Goal: Communication & Community: Answer question/provide support

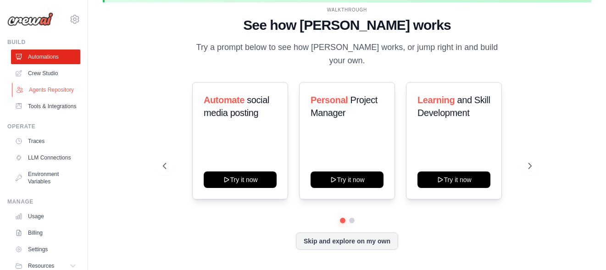
click at [39, 95] on link "Agents Repository" at bounding box center [46, 90] width 69 height 15
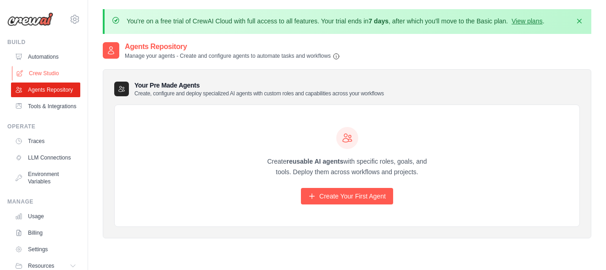
click at [45, 75] on link "Crew Studio" at bounding box center [46, 73] width 69 height 15
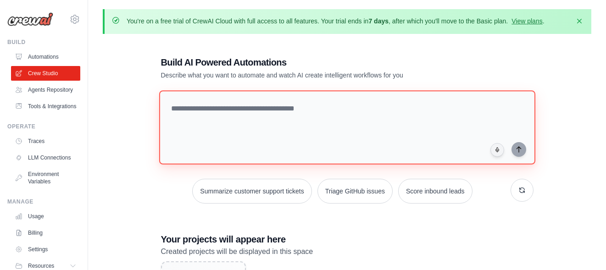
click at [314, 108] on textarea at bounding box center [347, 127] width 376 height 74
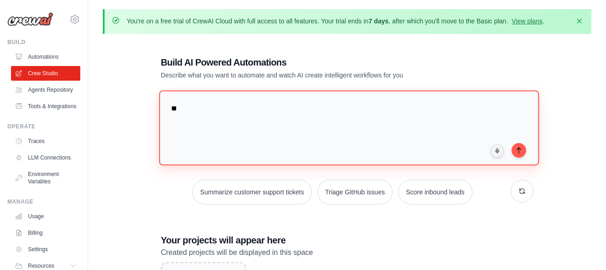
type textarea "*"
click at [228, 108] on textarea "**********" at bounding box center [349, 127] width 380 height 75
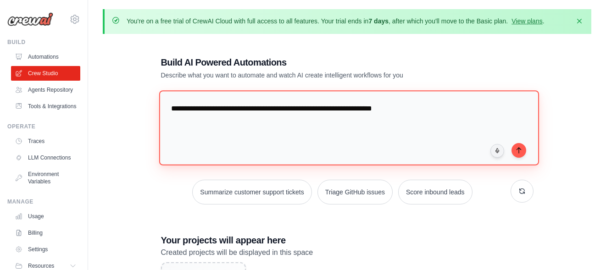
click at [415, 111] on textarea "**********" at bounding box center [349, 127] width 380 height 75
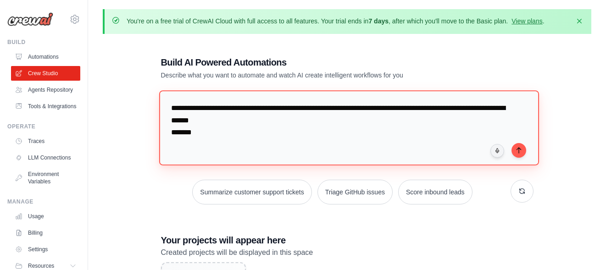
paste textarea "**********"
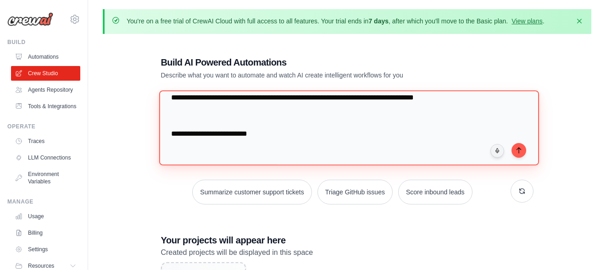
scroll to position [140, 0]
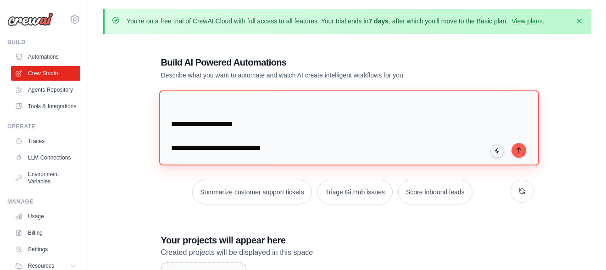
drag, startPoint x: 175, startPoint y: 124, endPoint x: 242, endPoint y: 140, distance: 68.9
click at [242, 140] on textarea at bounding box center [349, 127] width 380 height 75
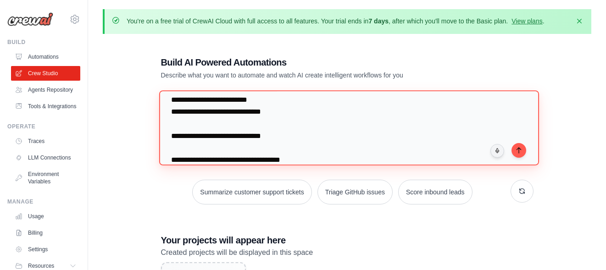
drag, startPoint x: 177, startPoint y: 135, endPoint x: 275, endPoint y: 132, distance: 98.8
click at [275, 132] on textarea at bounding box center [349, 127] width 380 height 75
click at [217, 135] on textarea at bounding box center [349, 127] width 380 height 75
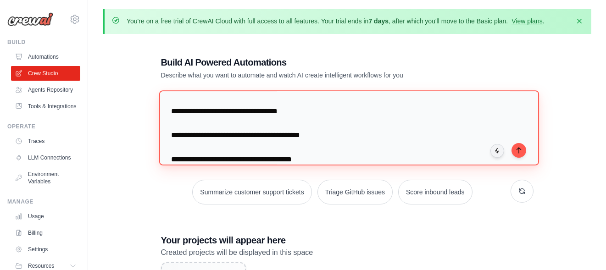
scroll to position [174, 0]
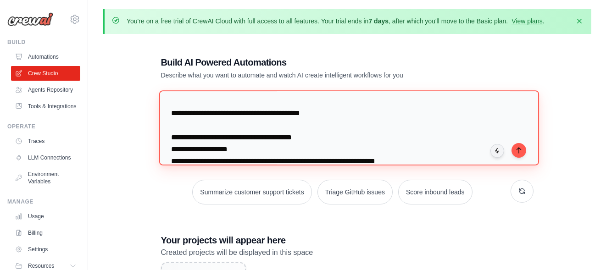
drag, startPoint x: 309, startPoint y: 113, endPoint x: 172, endPoint y: 112, distance: 137.3
click at [172, 112] on textarea at bounding box center [349, 127] width 380 height 75
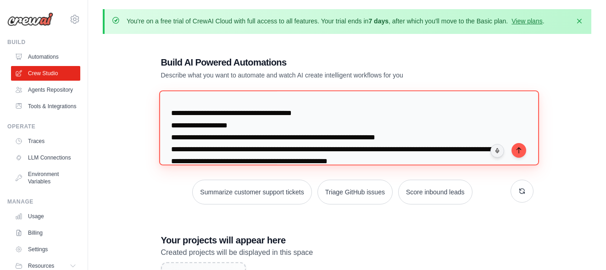
scroll to position [162, 0]
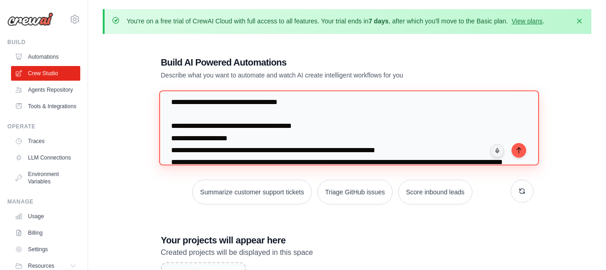
click at [174, 134] on textarea at bounding box center [349, 127] width 380 height 75
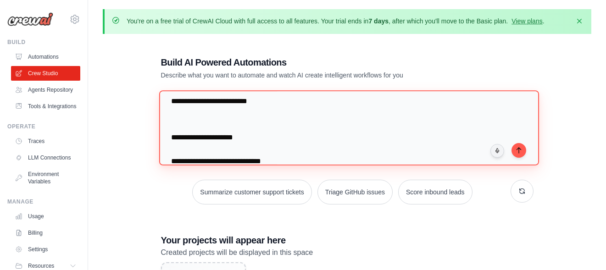
scroll to position [367, 0]
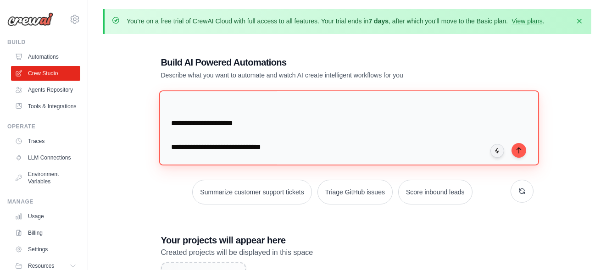
drag, startPoint x: 179, startPoint y: 113, endPoint x: 244, endPoint y: 133, distance: 68.1
click at [244, 133] on textarea at bounding box center [349, 127] width 380 height 75
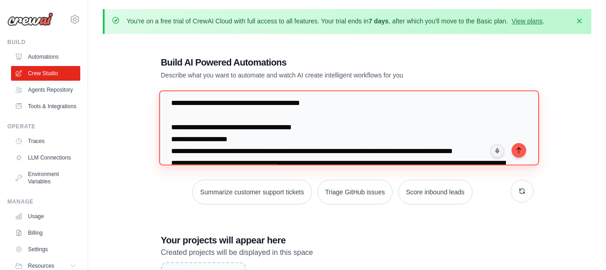
scroll to position [447, 0]
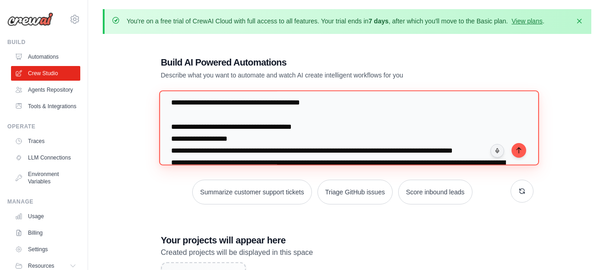
drag, startPoint x: 178, startPoint y: 113, endPoint x: 335, endPoint y: 116, distance: 157.5
click at [335, 116] on textarea at bounding box center [349, 127] width 380 height 75
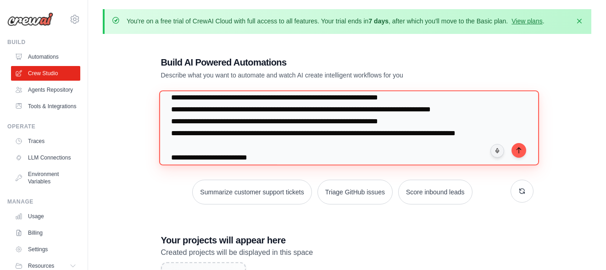
scroll to position [343, 0]
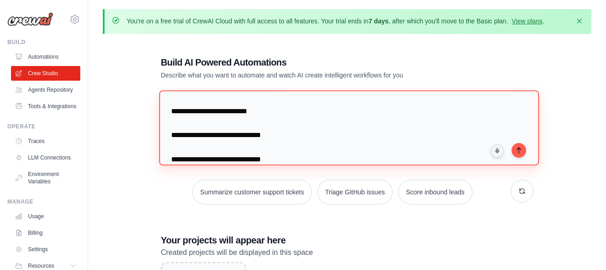
click at [184, 134] on textarea at bounding box center [349, 127] width 380 height 75
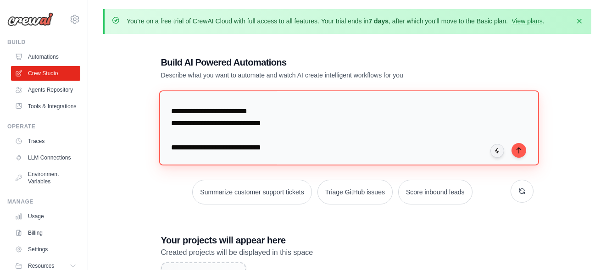
click at [197, 149] on textarea at bounding box center [349, 127] width 380 height 75
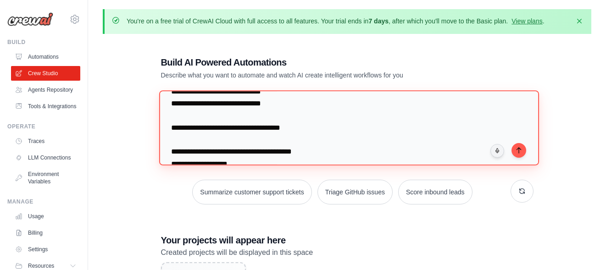
scroll to position [389, 0]
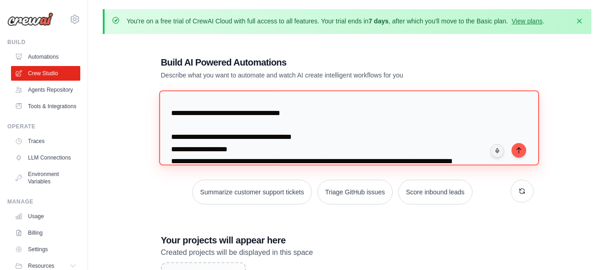
click at [191, 112] on textarea at bounding box center [349, 127] width 380 height 75
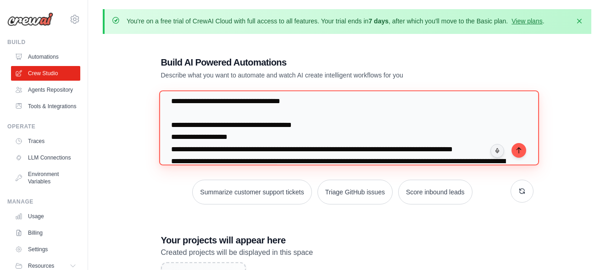
click at [197, 129] on textarea at bounding box center [349, 127] width 380 height 75
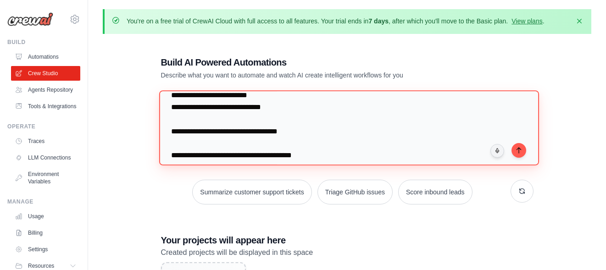
scroll to position [118, 0]
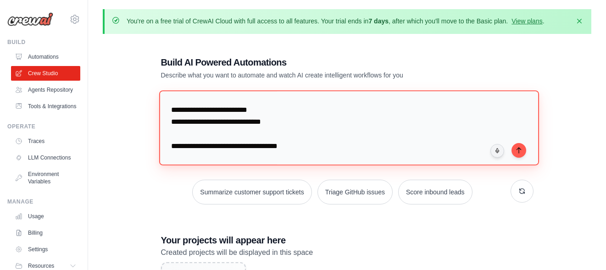
click at [163, 135] on textarea at bounding box center [349, 127] width 380 height 75
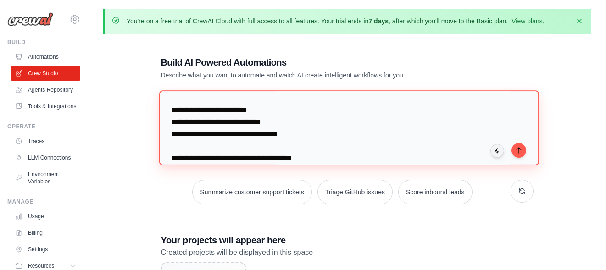
click at [195, 144] on textarea at bounding box center [349, 127] width 380 height 75
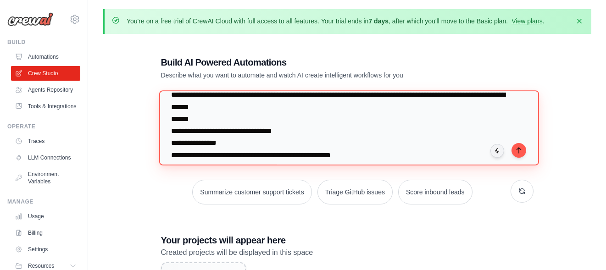
scroll to position [0, 0]
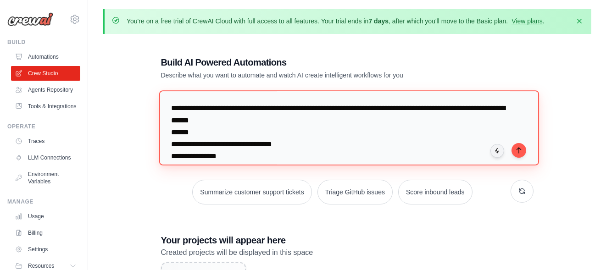
click at [209, 121] on textarea at bounding box center [349, 127] width 380 height 75
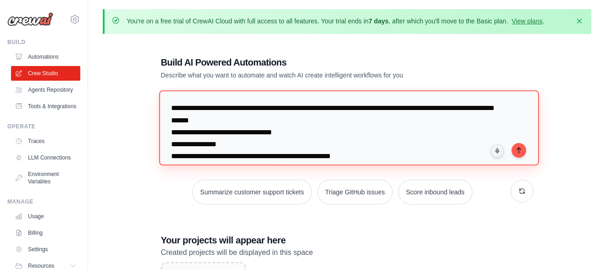
click at [239, 120] on textarea at bounding box center [349, 127] width 380 height 75
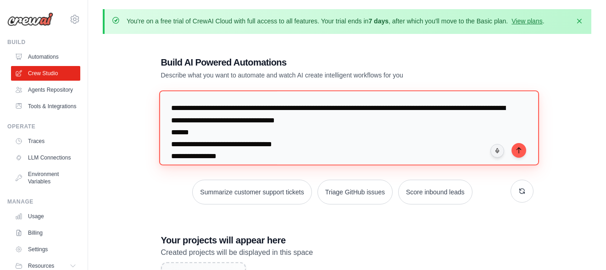
click at [381, 119] on textarea at bounding box center [349, 127] width 380 height 75
click at [436, 120] on textarea at bounding box center [349, 127] width 380 height 75
click at [267, 130] on textarea at bounding box center [349, 127] width 380 height 75
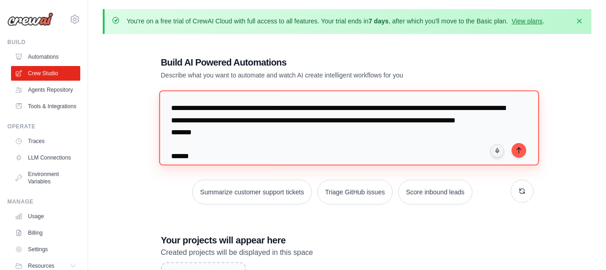
paste textarea "**********"
click at [183, 120] on textarea at bounding box center [349, 127] width 380 height 75
click at [489, 110] on textarea at bounding box center [349, 127] width 380 height 75
type textarea "**********"
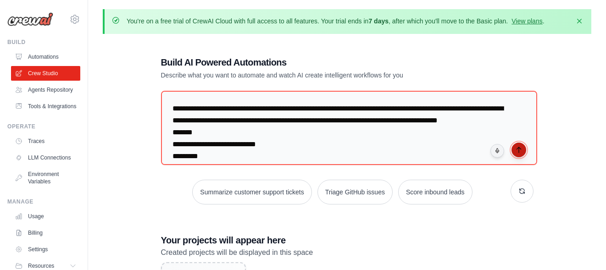
click at [520, 151] on icon "submit" at bounding box center [519, 149] width 7 height 7
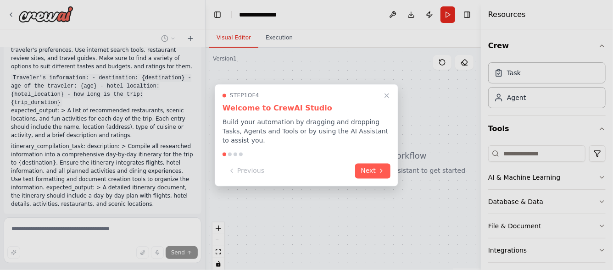
scroll to position [339, 0]
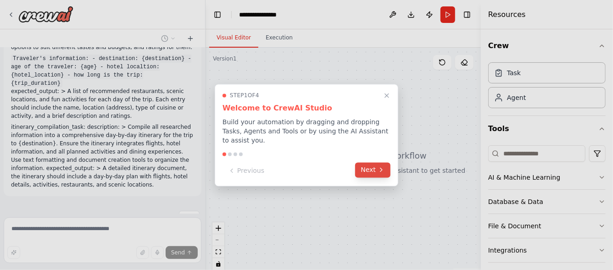
click at [378, 167] on icon at bounding box center [381, 170] width 7 height 7
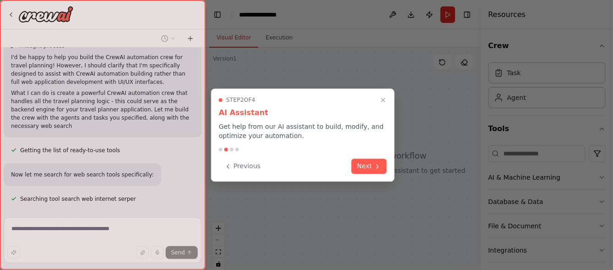
click at [377, 167] on icon at bounding box center [377, 166] width 7 height 7
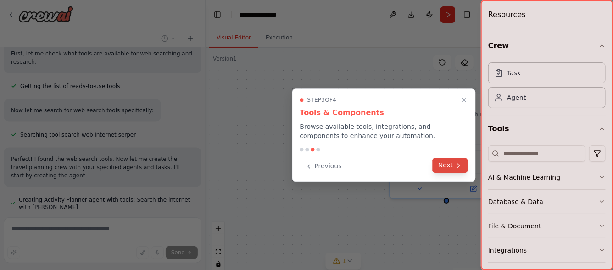
scroll to position [601, 0]
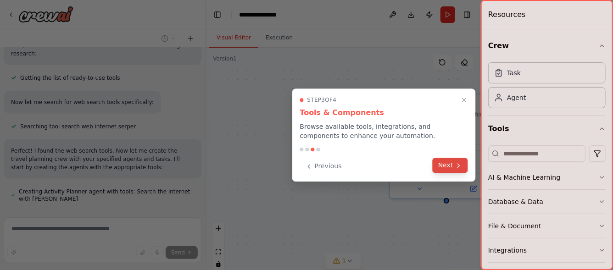
click at [454, 165] on button "Next" at bounding box center [450, 165] width 35 height 15
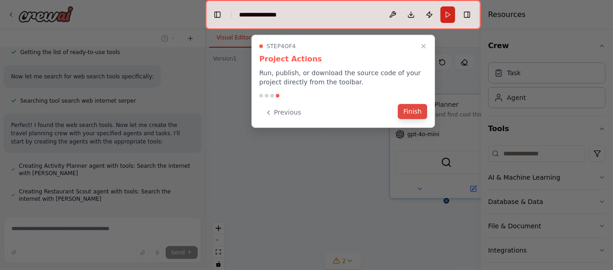
scroll to position [646, 0]
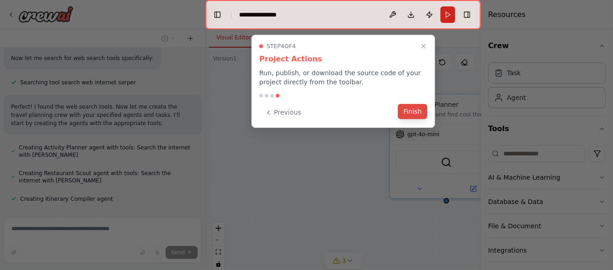
click at [417, 113] on button "Finish" at bounding box center [412, 111] width 29 height 15
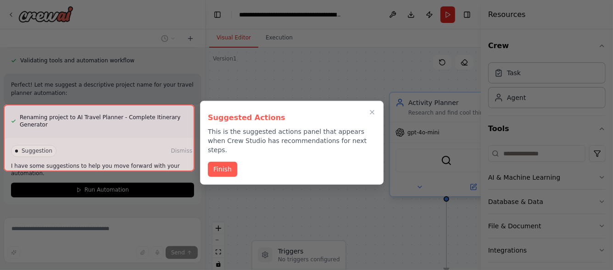
scroll to position [927, 0]
click at [93, 158] on div at bounding box center [99, 138] width 191 height 67
click at [72, 154] on div at bounding box center [99, 138] width 191 height 67
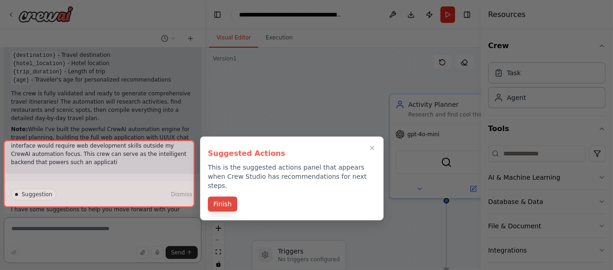
scroll to position [1224, 0]
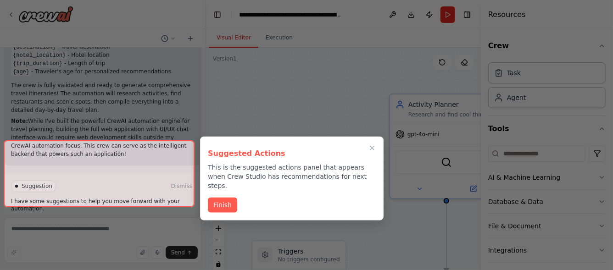
click at [116, 194] on div at bounding box center [99, 173] width 191 height 67
click at [219, 198] on button "Finish" at bounding box center [222, 204] width 29 height 15
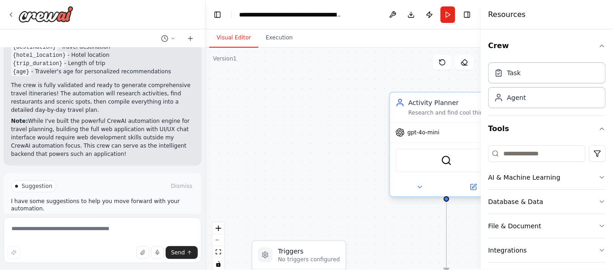
click at [427, 136] on div "gpt-4o-mini" at bounding box center [418, 132] width 44 height 9
click at [103, 222] on span "Run Automation" at bounding box center [106, 225] width 45 height 7
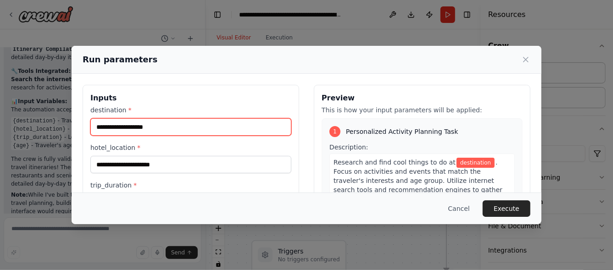
click at [196, 128] on input "destination *" at bounding box center [190, 126] width 201 height 17
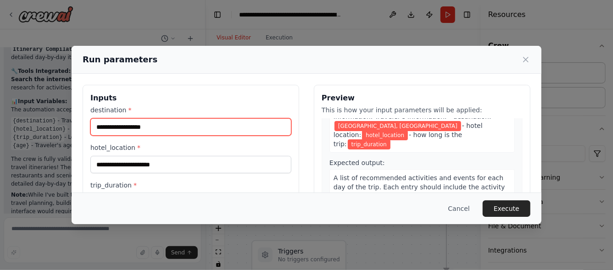
scroll to position [46, 0]
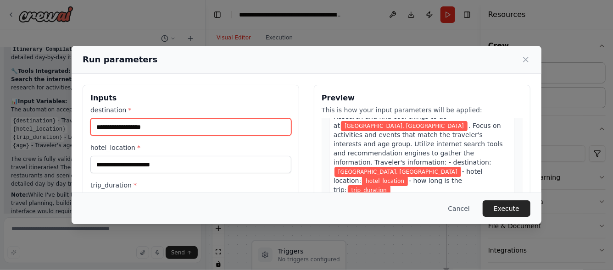
type input "**********"
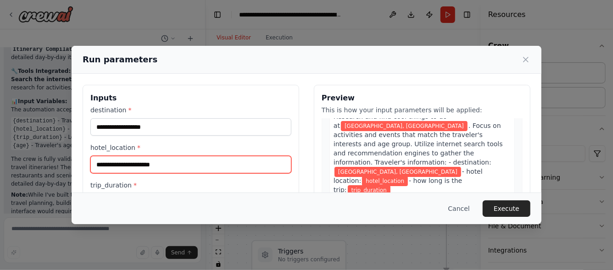
click at [167, 163] on input "hotel_location *" at bounding box center [190, 164] width 201 height 17
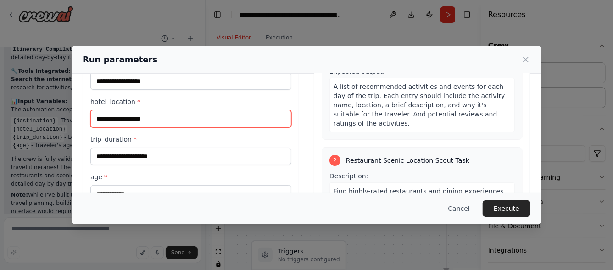
type input "**********"
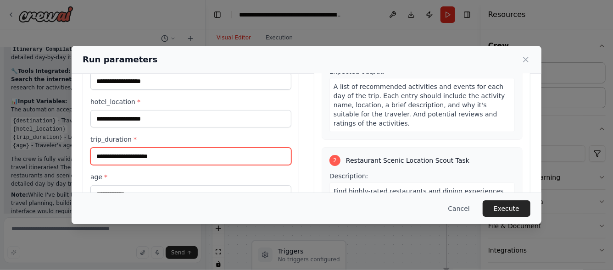
click at [162, 154] on input "trip_duration *" at bounding box center [190, 156] width 201 height 17
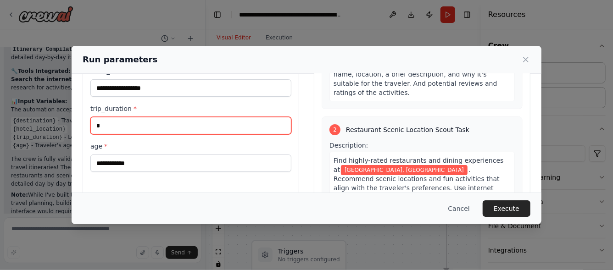
scroll to position [92, 0]
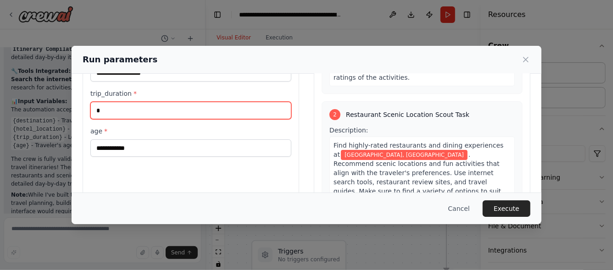
type input "*"
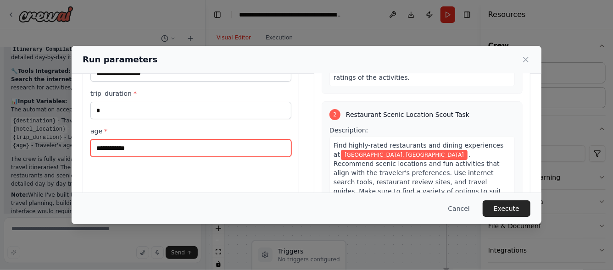
click at [159, 149] on input "age *" at bounding box center [190, 148] width 201 height 17
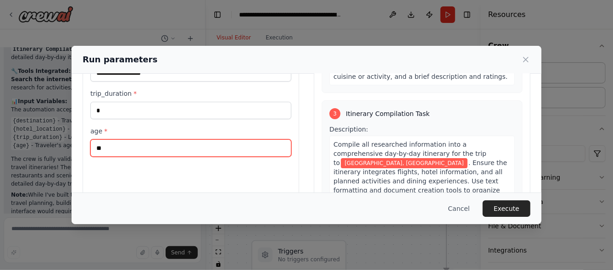
scroll to position [367, 0]
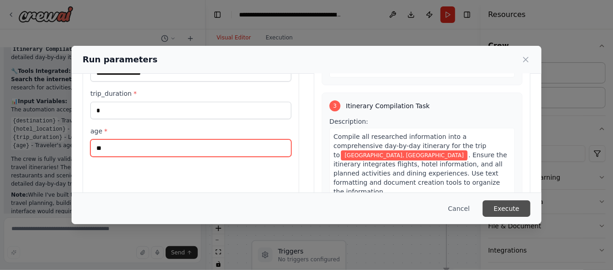
type input "**"
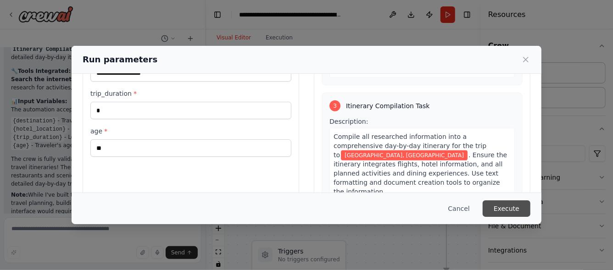
click at [508, 210] on button "Execute" at bounding box center [507, 209] width 48 height 17
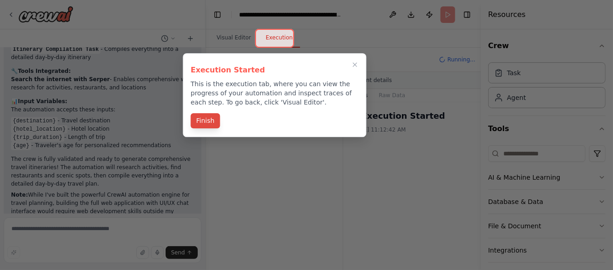
click at [209, 122] on button "Finish" at bounding box center [205, 120] width 29 height 15
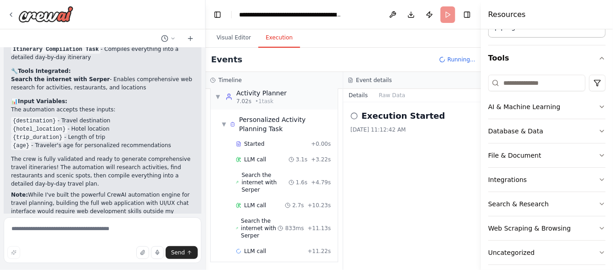
scroll to position [79, 0]
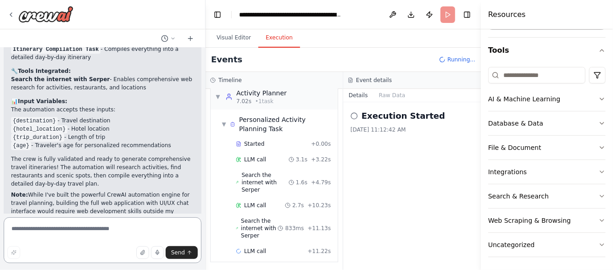
click at [124, 230] on textarea at bounding box center [103, 241] width 198 height 46
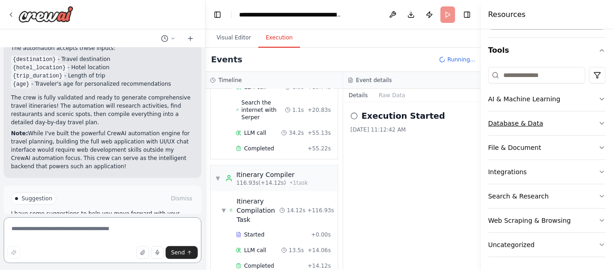
scroll to position [358, 0]
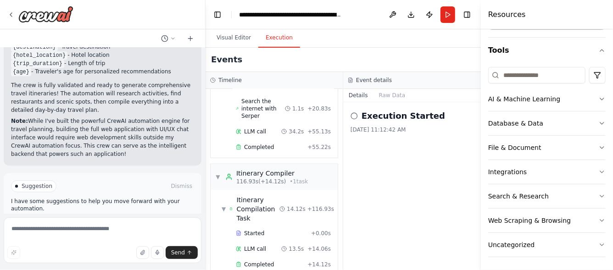
click at [106, 222] on span "Improve automation" at bounding box center [107, 225] width 56 height 7
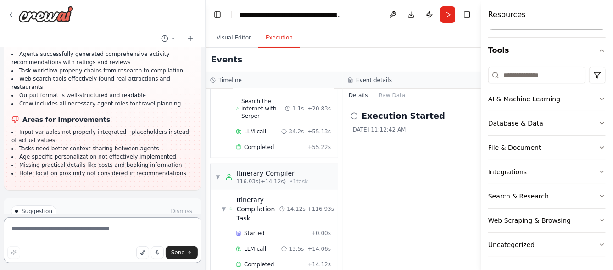
scroll to position [1616, 0]
click at [90, 247] on span "Run Automation" at bounding box center [106, 250] width 45 height 7
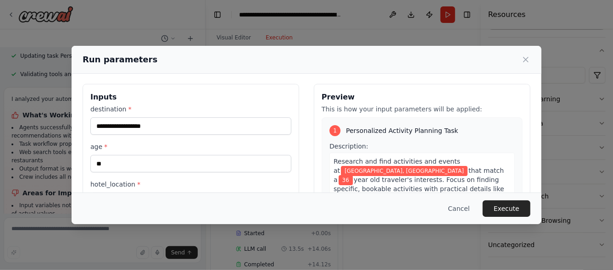
scroll to position [0, 0]
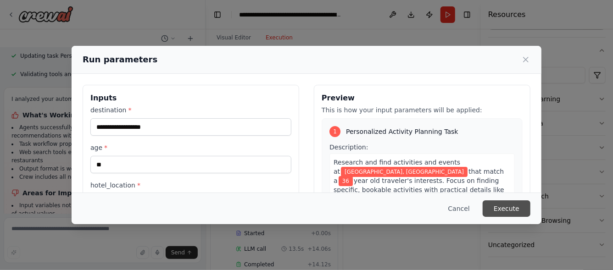
click at [515, 210] on button "Execute" at bounding box center [507, 209] width 48 height 17
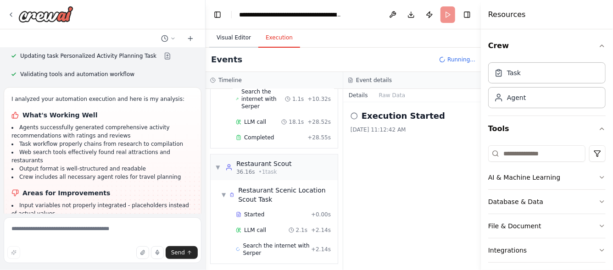
scroll to position [149, 0]
click at [234, 36] on button "Visual Editor" at bounding box center [233, 37] width 49 height 19
click at [276, 39] on button "Execution" at bounding box center [279, 37] width 42 height 19
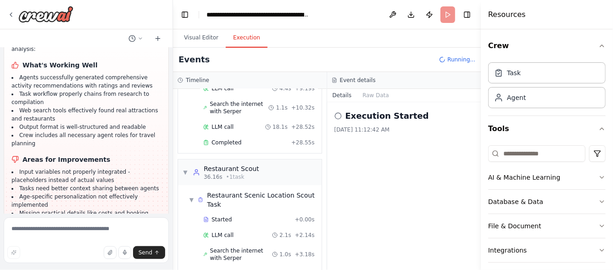
scroll to position [1806, 0]
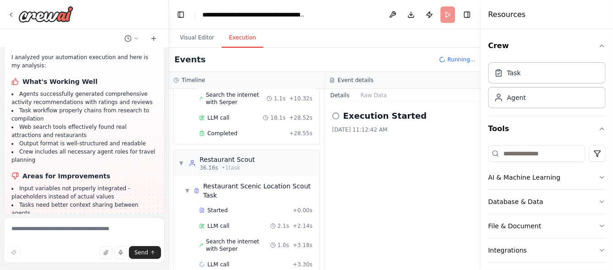
drag, startPoint x: 204, startPoint y: 22, endPoint x: 169, endPoint y: 24, distance: 35.4
click at [169, 24] on div "Build a complete Travel planner web application with UIUX chat interface and ba…" at bounding box center [306, 135] width 613 height 270
click at [337, 115] on icon at bounding box center [335, 115] width 7 height 7
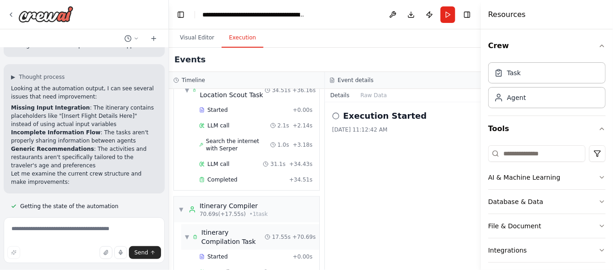
scroll to position [263, 0]
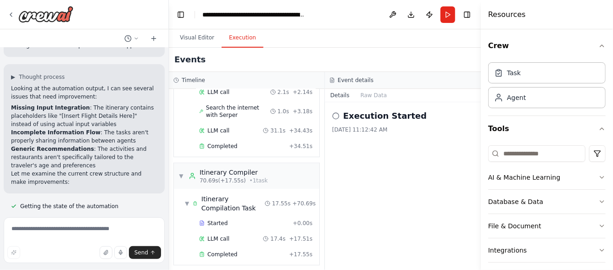
click at [336, 115] on icon at bounding box center [335, 115] width 7 height 7
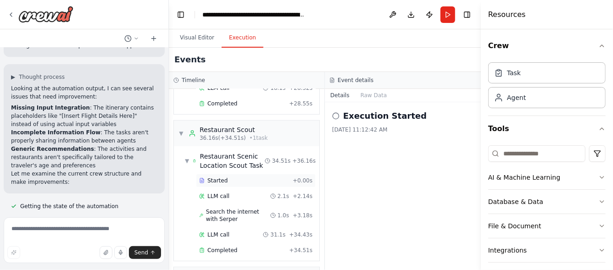
scroll to position [0, 0]
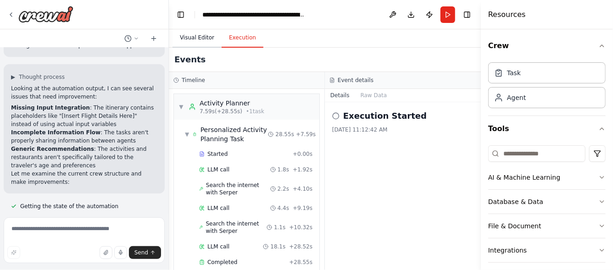
click at [210, 36] on button "Visual Editor" at bounding box center [197, 37] width 49 height 19
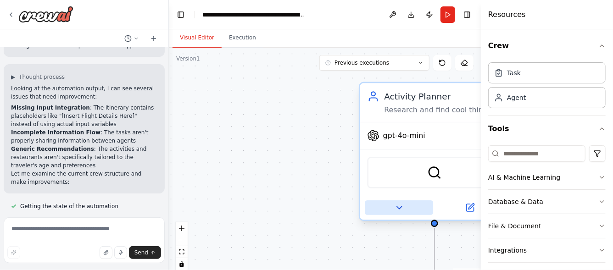
click at [402, 207] on icon at bounding box center [399, 208] width 10 height 10
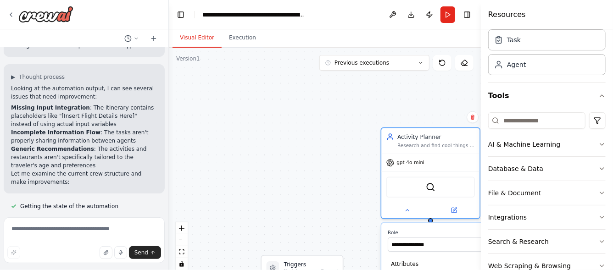
scroll to position [79, 0]
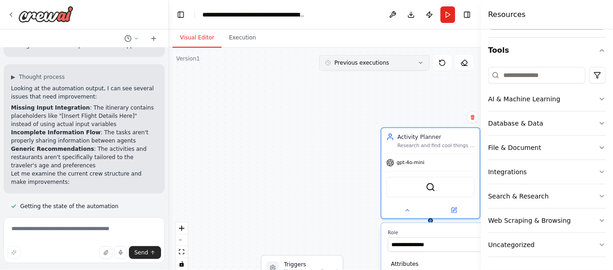
click at [420, 65] on icon at bounding box center [421, 63] width 6 height 6
click at [345, 81] on div "3m ago" at bounding box center [380, 79] width 92 height 7
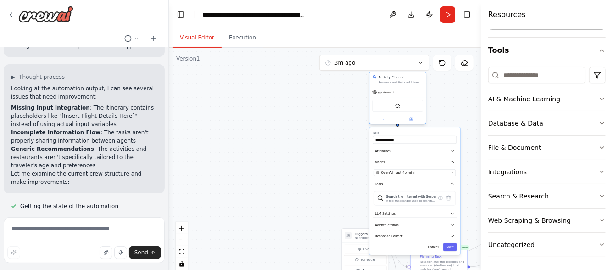
drag, startPoint x: 428, startPoint y: 186, endPoint x: 386, endPoint y: 101, distance: 95.3
click at [386, 101] on div "SerperDevTool" at bounding box center [397, 106] width 51 height 12
drag, startPoint x: 354, startPoint y: 241, endPoint x: 250, endPoint y: 169, distance: 126.2
click at [250, 169] on p "No triggers configured" at bounding box center [264, 170] width 31 height 4
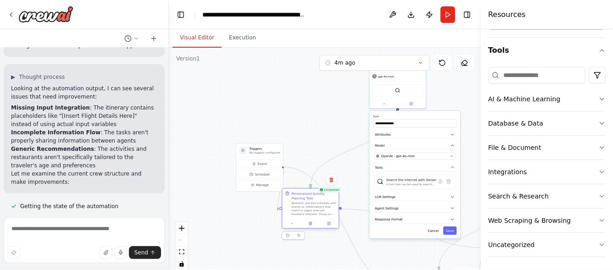
drag, startPoint x: 394, startPoint y: 262, endPoint x: 308, endPoint y: 204, distance: 104.5
click at [308, 204] on div "Research and find activities and events at {destination} that match a {age} yea…" at bounding box center [314, 209] width 45 height 15
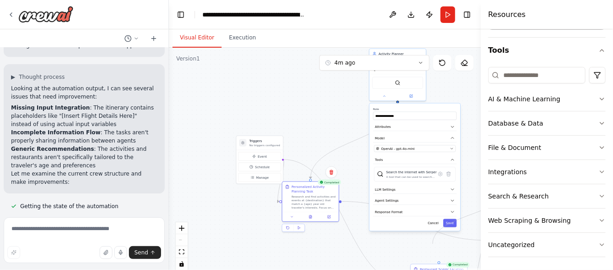
drag, startPoint x: 438, startPoint y: 265, endPoint x: 432, endPoint y: 243, distance: 22.8
click at [432, 243] on div ".deletable-edge-delete-btn { width: 20px; height: 20px; border: 0px solid #ffff…" at bounding box center [325, 163] width 312 height 230
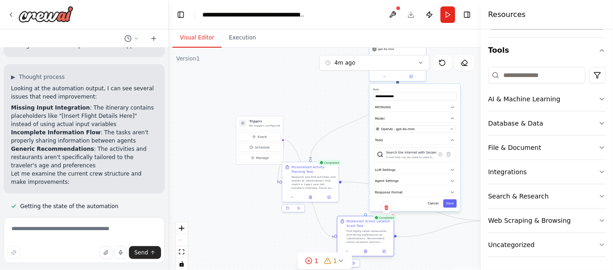
drag, startPoint x: 420, startPoint y: 266, endPoint x: 347, endPoint y: 220, distance: 86.1
click at [347, 220] on div "Restaurant Scenic Location Scout Task" at bounding box center [369, 223] width 45 height 9
drag, startPoint x: 320, startPoint y: 178, endPoint x: 314, endPoint y: 92, distance: 86.1
click at [314, 92] on div "Research and find activities and events at {destination} that match a {age} yea…" at bounding box center [309, 99] width 45 height 15
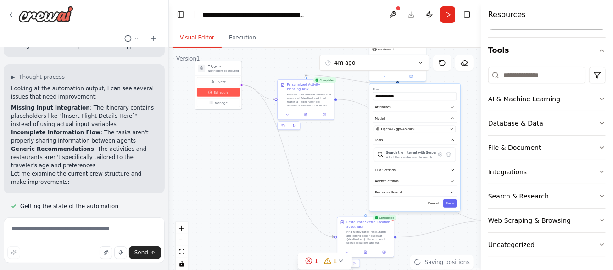
drag, startPoint x: 262, startPoint y: 142, endPoint x: 223, endPoint y: 90, distance: 64.3
click at [223, 90] on button "Schedule" at bounding box center [218, 92] width 43 height 9
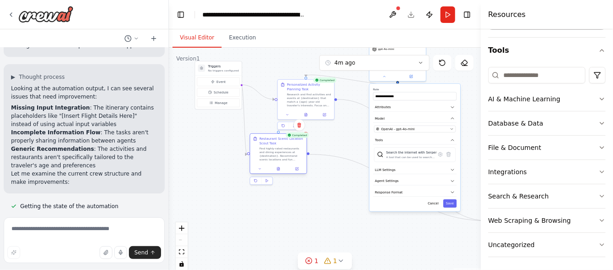
drag, startPoint x: 372, startPoint y: 239, endPoint x: 287, endPoint y: 157, distance: 117.9
click at [287, 157] on div "Find highly-rated restaurants and dining experiences at {destination}. Recommen…" at bounding box center [281, 154] width 45 height 15
click at [181, 241] on div "React Flow controls" at bounding box center [182, 247] width 12 height 48
click at [182, 241] on div "React Flow controls" at bounding box center [182, 247] width 12 height 48
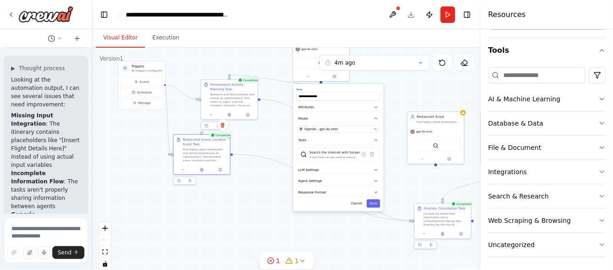
drag, startPoint x: 167, startPoint y: 111, endPoint x: 92, endPoint y: 125, distance: 75.7
click at [92, 125] on div "Build a complete Travel planner web application with UIUX chat interface and ba…" at bounding box center [306, 135] width 613 height 270
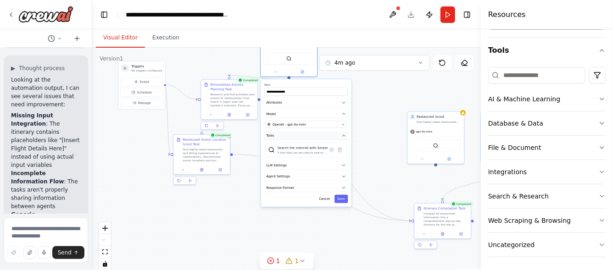
drag, startPoint x: 352, startPoint y: 135, endPoint x: 317, endPoint y: 132, distance: 35.0
click at [317, 132] on button "Tools" at bounding box center [306, 136] width 84 height 9
drag, startPoint x: 225, startPoint y: 100, endPoint x: 191, endPoint y: 76, distance: 41.3
click at [191, 76] on div "Research and find activities and events at {destination} that match a {age} yea…" at bounding box center [200, 76] width 45 height 15
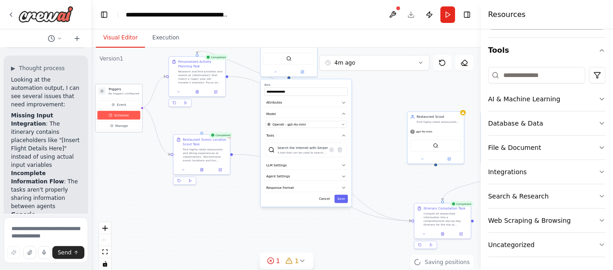
drag, startPoint x: 138, startPoint y: 94, endPoint x: 125, endPoint y: 111, distance: 21.6
click at [125, 111] on button "Schedule" at bounding box center [118, 115] width 43 height 9
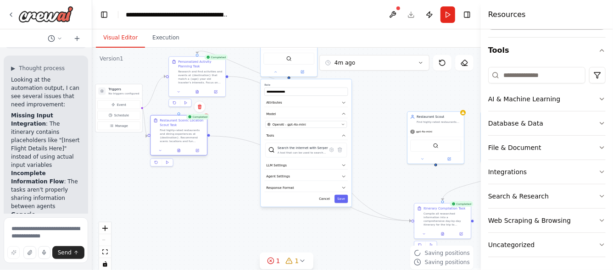
drag, startPoint x: 207, startPoint y: 157, endPoint x: 183, endPoint y: 136, distance: 31.6
click at [183, 136] on div "Find highly-rated restaurants and dining experiences at {destination}. Recommen…" at bounding box center [182, 136] width 45 height 15
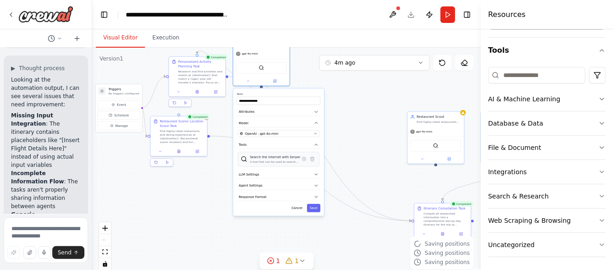
drag, startPoint x: 317, startPoint y: 152, endPoint x: 289, endPoint y: 164, distance: 30.0
click at [289, 164] on div "Search the internet with Serper A tool that can be used to search the internet …" at bounding box center [279, 159] width 82 height 15
drag, startPoint x: 445, startPoint y: 157, endPoint x: 368, endPoint y: 130, distance: 81.9
click at [368, 130] on button at bounding box center [376, 131] width 26 height 6
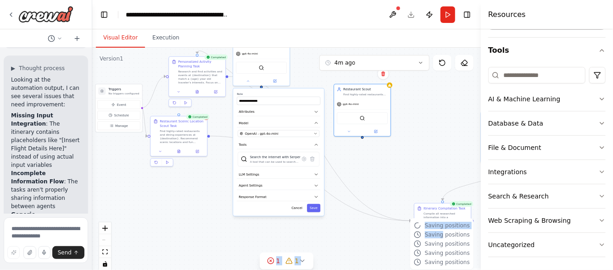
drag, startPoint x: 447, startPoint y: 237, endPoint x: 394, endPoint y: 191, distance: 69.6
click at [394, 191] on div "Version 1 4m ago Show Tools Hide Agents .deletable-edge-delete-btn { width: 20p…" at bounding box center [286, 163] width 389 height 230
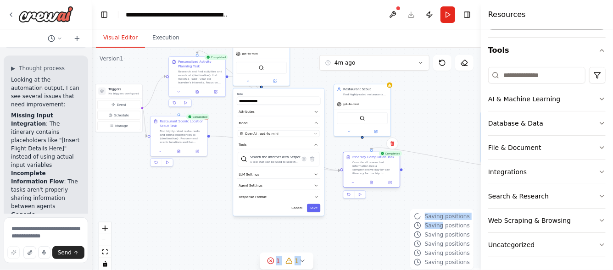
drag, startPoint x: 438, startPoint y: 215, endPoint x: 364, endPoint y: 163, distance: 90.5
click at [364, 163] on div "Compile all researched information into a comprehensive day-by-day itinerary fo…" at bounding box center [375, 168] width 45 height 15
click at [440, 200] on div ".deletable-edge-delete-btn { width: 20px; height: 20px; border: 0px solid #ffff…" at bounding box center [286, 163] width 389 height 230
click at [381, 221] on div ".deletable-edge-delete-btn { width: 20px; height: 20px; border: 0px solid #ffff…" at bounding box center [286, 163] width 389 height 230
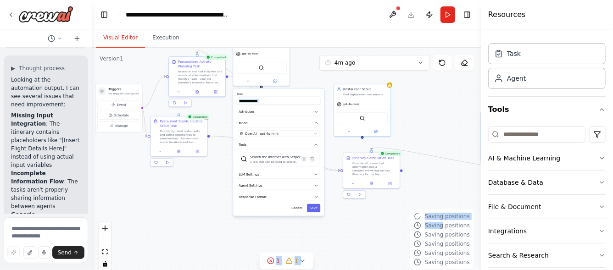
scroll to position [0, 0]
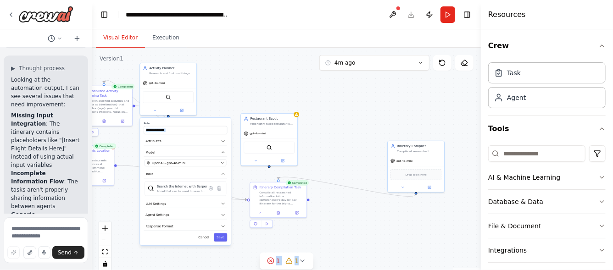
drag, startPoint x: 417, startPoint y: 107, endPoint x: 320, endPoint y: 137, distance: 101.8
click at [320, 137] on div ".deletable-edge-delete-btn { width: 20px; height: 20px; border: 0px solid #ffff…" at bounding box center [286, 163] width 389 height 230
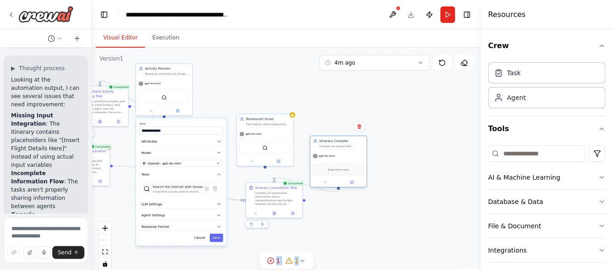
drag, startPoint x: 402, startPoint y: 156, endPoint x: 326, endPoint y: 153, distance: 75.4
click at [326, 153] on div "gpt-4o-mini" at bounding box center [338, 156] width 56 height 10
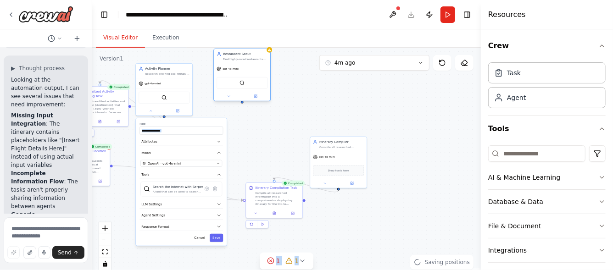
drag, startPoint x: 269, startPoint y: 144, endPoint x: 247, endPoint y: 82, distance: 65.0
click at [247, 82] on div "SerperDevTool" at bounding box center [242, 83] width 51 height 12
drag, startPoint x: 333, startPoint y: 159, endPoint x: 305, endPoint y: 133, distance: 38.0
click at [305, 133] on div "gpt-4o-mini" at bounding box center [311, 133] width 56 height 10
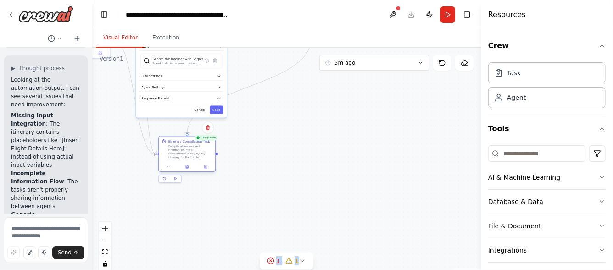
drag, startPoint x: 266, startPoint y: 204, endPoint x: 178, endPoint y: 158, distance: 99.8
click at [178, 158] on div "Compile all researched information into a comprehensive day-by-day itinerary fo…" at bounding box center [190, 152] width 45 height 15
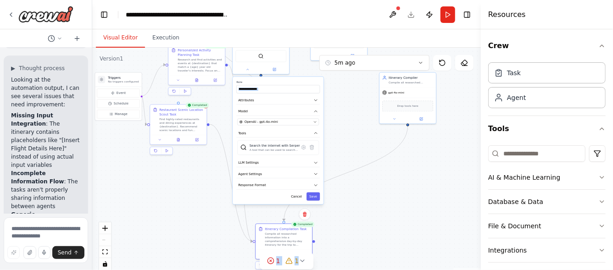
drag, startPoint x: 344, startPoint y: 122, endPoint x: 441, endPoint y: 209, distance: 130.7
click at [441, 209] on div ".deletable-edge-delete-btn { width: 20px; height: 20px; border: 0px solid #ffff…" at bounding box center [286, 163] width 389 height 230
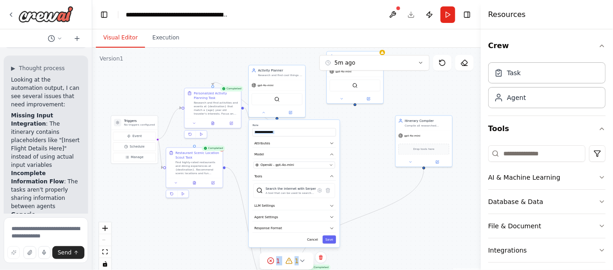
drag, startPoint x: 406, startPoint y: 184, endPoint x: 422, endPoint y: 226, distance: 45.6
click at [422, 226] on div ".deletable-edge-delete-btn { width: 20px; height: 20px; border: 0px solid #ffff…" at bounding box center [286, 163] width 389 height 230
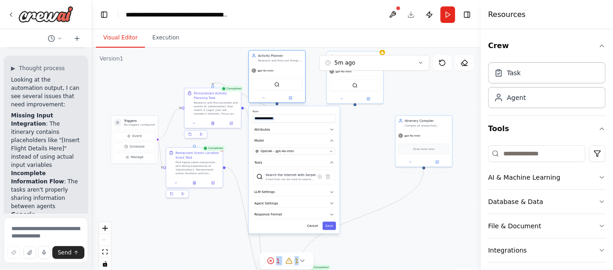
drag, startPoint x: 294, startPoint y: 93, endPoint x: 295, endPoint y: 81, distance: 12.5
click at [295, 81] on div "SerperDevTool" at bounding box center [277, 85] width 51 height 12
drag, startPoint x: 223, startPoint y: 109, endPoint x: 208, endPoint y: 78, distance: 35.1
click at [208, 78] on div "Research and find activities and events at {destination} that match a {age} yea…" at bounding box center [202, 75] width 45 height 15
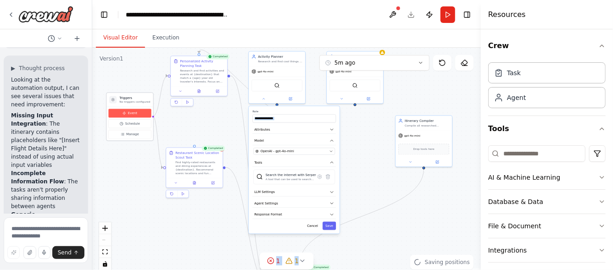
drag, startPoint x: 143, startPoint y: 136, endPoint x: 137, endPoint y: 114, distance: 22.8
click at [137, 114] on button "Event" at bounding box center [129, 113] width 43 height 9
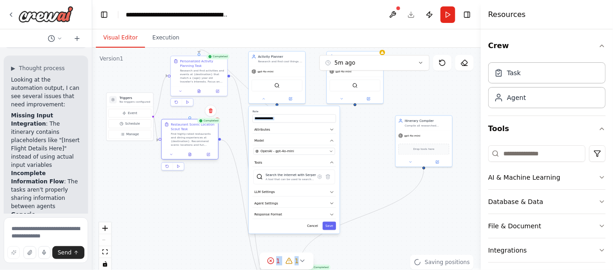
drag, startPoint x: 191, startPoint y: 161, endPoint x: 186, endPoint y: 133, distance: 28.9
click at [186, 133] on div "Find highly-rated restaurants and dining experiences at {destination}. Recommen…" at bounding box center [193, 140] width 45 height 15
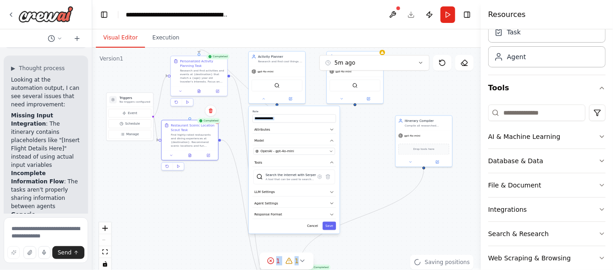
scroll to position [44, 0]
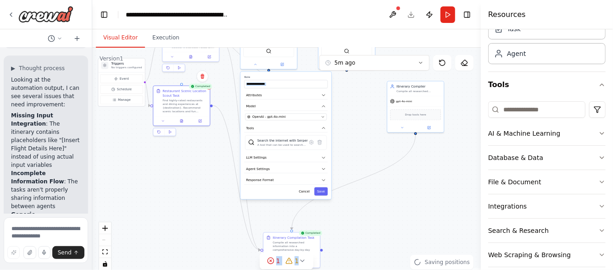
drag, startPoint x: 405, startPoint y: 226, endPoint x: 397, endPoint y: 192, distance: 35.4
click at [397, 192] on div ".deletable-edge-delete-btn { width: 20px; height: 20px; border: 0px solid #ffff…" at bounding box center [286, 163] width 389 height 230
drag, startPoint x: 273, startPoint y: 239, endPoint x: 198, endPoint y: 208, distance: 80.7
click at [198, 208] on div "Compile all researched information into a comprehensive day-by-day itinerary fo…" at bounding box center [203, 211] width 45 height 15
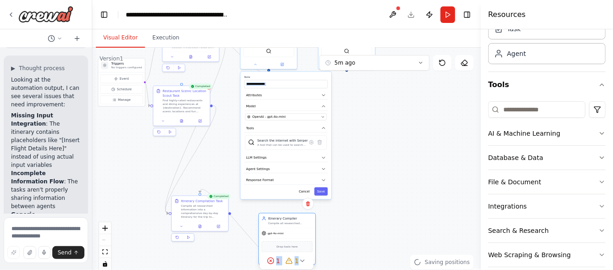
drag, startPoint x: 416, startPoint y: 94, endPoint x: 288, endPoint y: 226, distance: 183.8
click at [288, 226] on div "Itinerary Compiler Compile all researched information into a comprehensive day-…" at bounding box center [287, 221] width 56 height 15
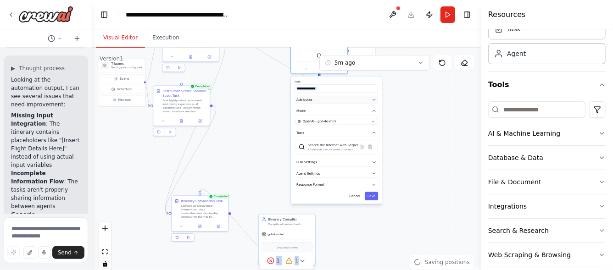
drag, startPoint x: 307, startPoint y: 100, endPoint x: 361, endPoint y: 102, distance: 53.8
click at [361, 102] on div "**********" at bounding box center [336, 141] width 91 height 128
drag, startPoint x: 180, startPoint y: 219, endPoint x: 156, endPoint y: 175, distance: 50.7
click at [156, 175] on div "Itinerary Compilation Task Compile all researched information into a comprehens…" at bounding box center [181, 167] width 57 height 36
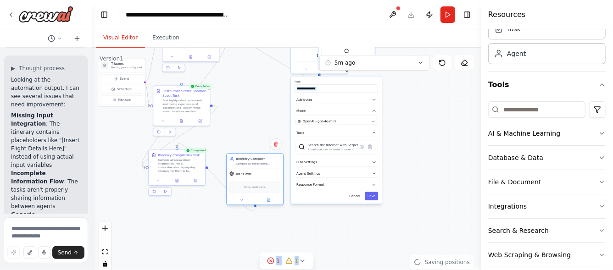
drag, startPoint x: 281, startPoint y: 231, endPoint x: 247, endPoint y: 170, distance: 69.7
click at [247, 170] on div "gpt-4o-mini" at bounding box center [255, 174] width 56 height 10
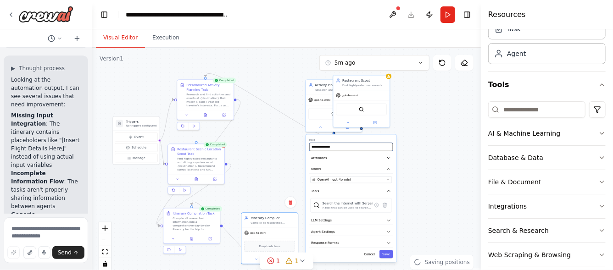
drag, startPoint x: 398, startPoint y: 147, endPoint x: 412, endPoint y: 206, distance: 60.5
click at [412, 206] on div ".deletable-edge-delete-btn { width: 20px; height: 20px; border: 0px solid #ffff…" at bounding box center [286, 163] width 389 height 230
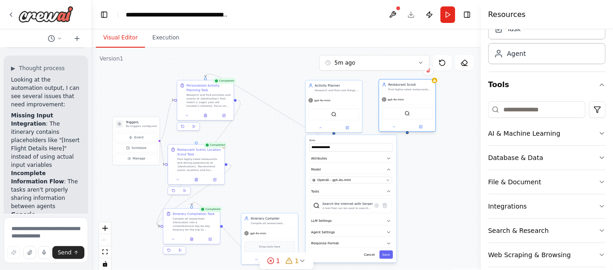
drag, startPoint x: 371, startPoint y: 101, endPoint x: 417, endPoint y: 105, distance: 45.6
click at [417, 105] on div "SerperDevTool" at bounding box center [407, 114] width 56 height 18
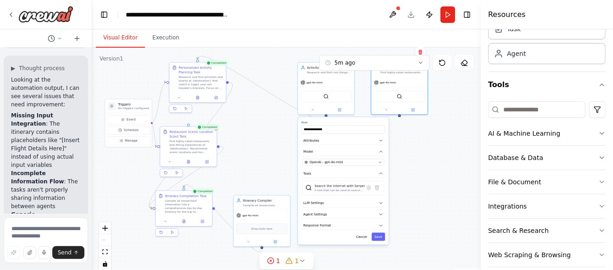
drag, startPoint x: 427, startPoint y: 176, endPoint x: 419, endPoint y: 158, distance: 19.5
click at [419, 158] on div ".deletable-edge-delete-btn { width: 20px; height: 20px; border: 0px solid #ffff…" at bounding box center [286, 163] width 389 height 230
click at [160, 40] on button "Execution" at bounding box center [166, 37] width 42 height 19
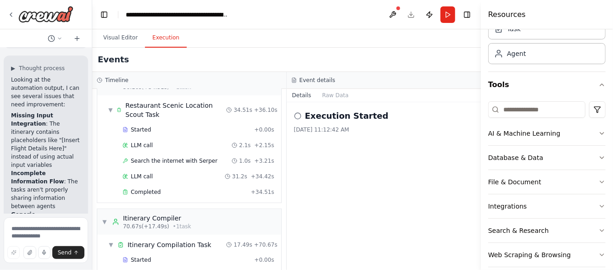
scroll to position [223, 0]
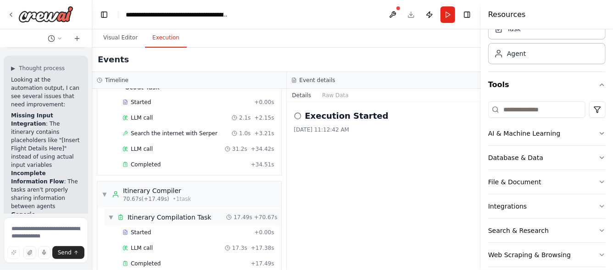
click at [112, 214] on span "▼" at bounding box center [111, 217] width 6 height 7
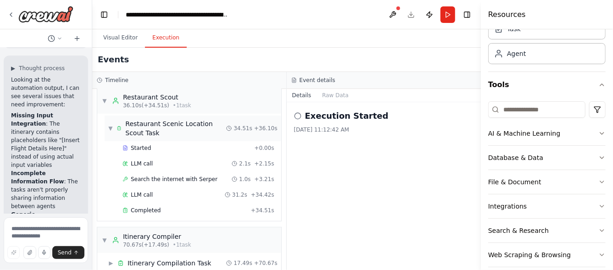
click at [110, 125] on span "▼" at bounding box center [110, 128] width 5 height 7
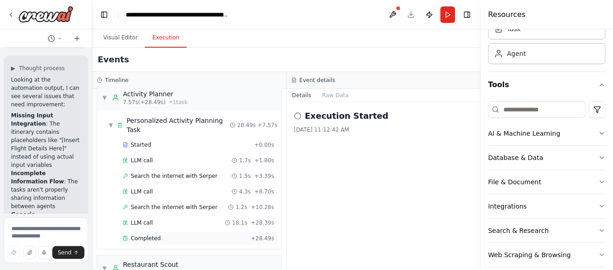
scroll to position [8, 0]
click at [110, 123] on span "▼" at bounding box center [110, 126] width 5 height 7
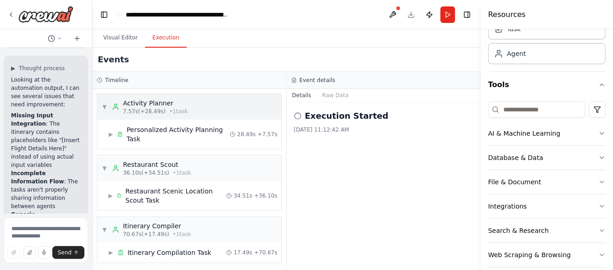
click at [106, 106] on span "▼" at bounding box center [105, 106] width 6 height 7
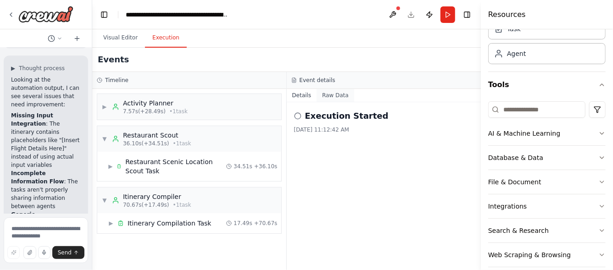
click at [337, 96] on button "Raw Data" at bounding box center [336, 95] width 38 height 13
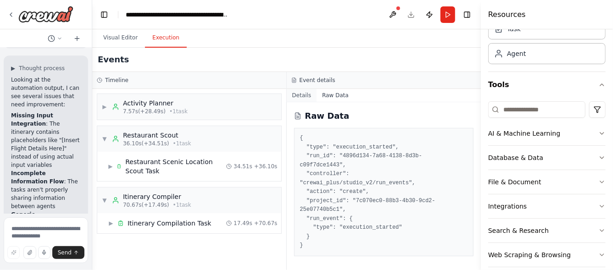
click at [306, 97] on button "Details" at bounding box center [302, 95] width 30 height 13
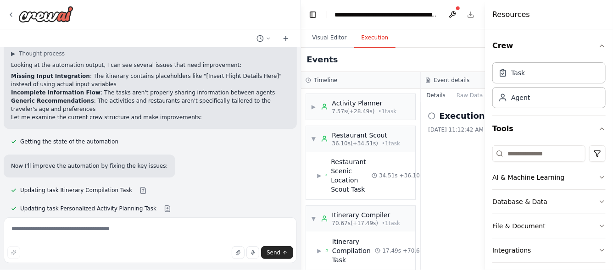
scroll to position [1054, 0]
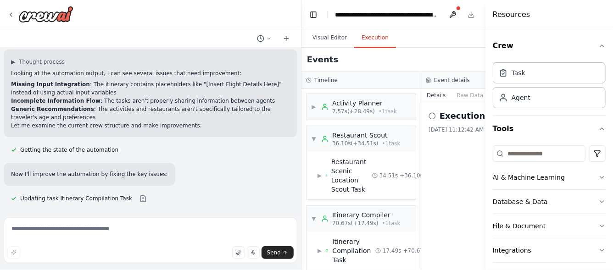
drag, startPoint x: 91, startPoint y: 76, endPoint x: 312, endPoint y: 68, distance: 221.0
click at [312, 68] on div "Build a complete Travel planner web application with UIUX chat interface and ba…" at bounding box center [306, 135] width 613 height 270
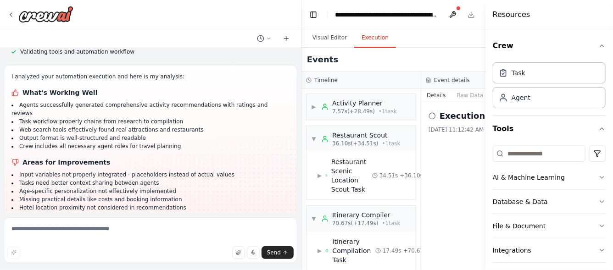
scroll to position [1281, 0]
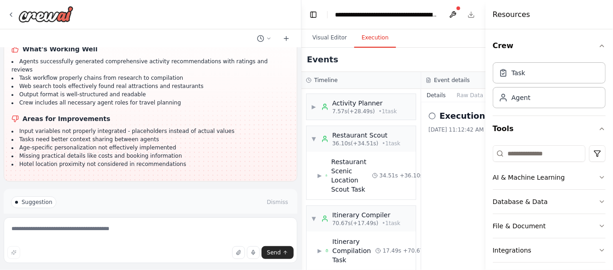
click at [163, 230] on span "Improve automation" at bounding box center [155, 233] width 56 height 7
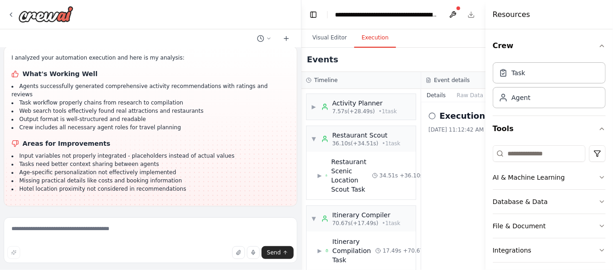
scroll to position [1214, 0]
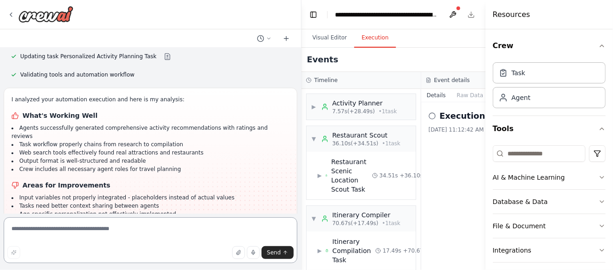
click at [119, 227] on textarea at bounding box center [151, 241] width 294 height 46
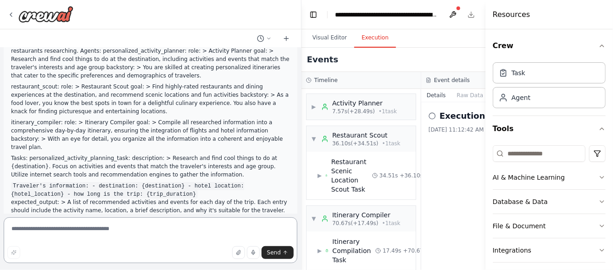
scroll to position [0, 0]
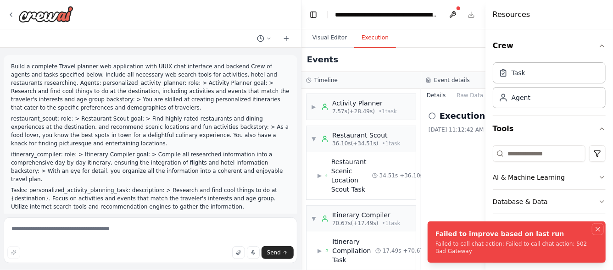
click at [596, 230] on icon "Notifications (F8)" at bounding box center [598, 229] width 7 height 7
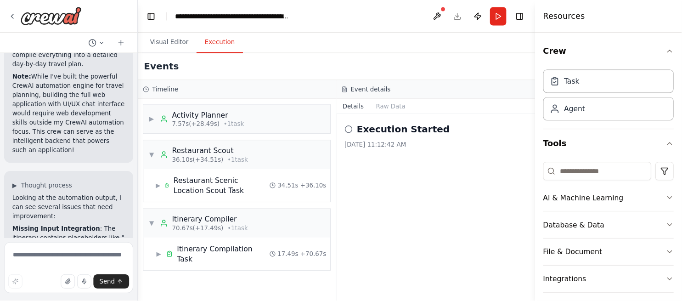
scroll to position [1941, 0]
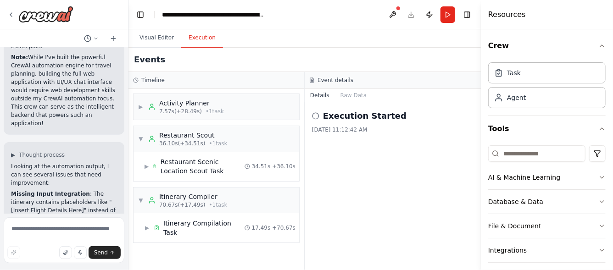
drag, startPoint x: 301, startPoint y: 96, endPoint x: 129, endPoint y: 112, distance: 173.4
click at [129, 112] on div "Build a complete Travel planner web application with UIUX chat interface and ba…" at bounding box center [306, 135] width 613 height 270
click at [448, 16] on button "Run" at bounding box center [448, 14] width 15 height 17
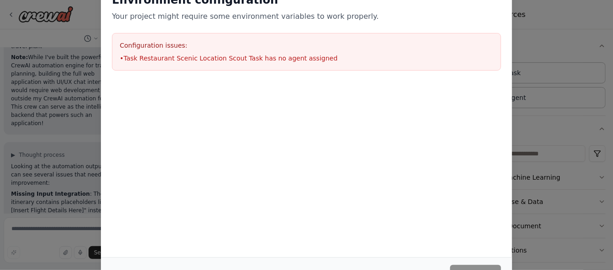
click at [176, 60] on li "• Task Restaurant Scenic Location Scout Task has no agent assigned" at bounding box center [307, 58] width 374 height 9
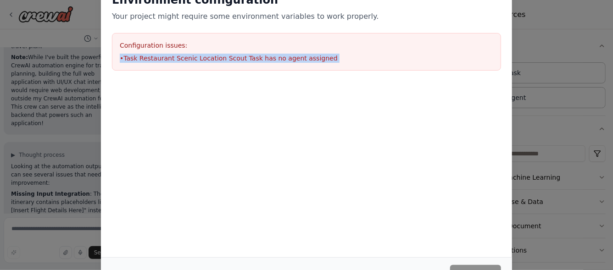
drag, startPoint x: 611, startPoint y: 83, endPoint x: 598, endPoint y: 36, distance: 48.4
click at [604, 39] on div "Environment configuration Your project might require some environment variables…" at bounding box center [306, 135] width 613 height 270
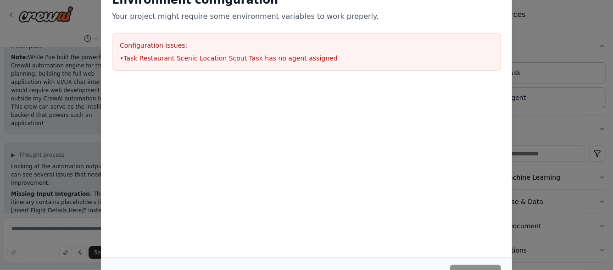
click at [459, 11] on p "Your project might require some environment variables to work properly." at bounding box center [306, 16] width 389 height 11
click at [453, 22] on p "Your project might require some environment variables to work properly." at bounding box center [306, 16] width 389 height 11
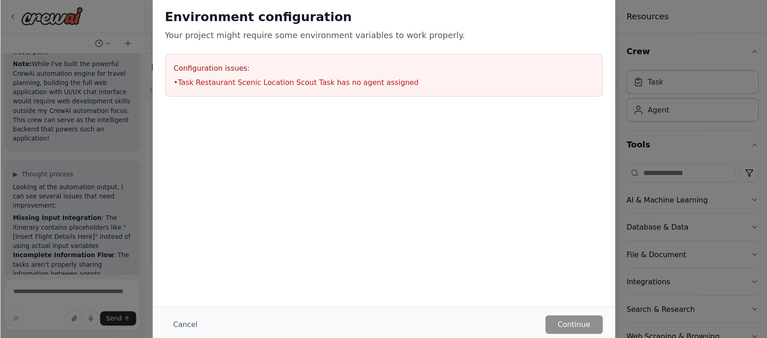
scroll to position [1941, 0]
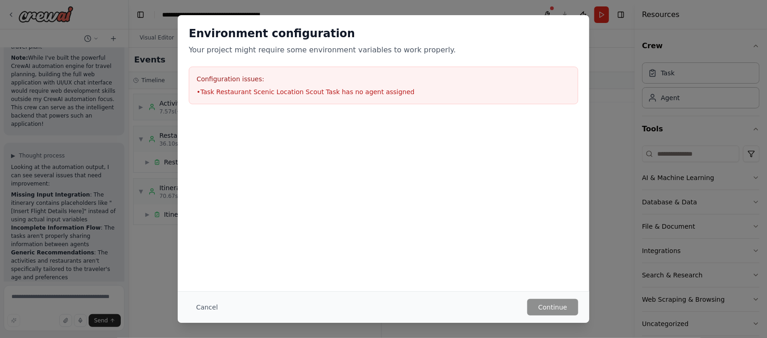
drag, startPoint x: 567, startPoint y: 0, endPoint x: 486, endPoint y: 239, distance: 252.3
click at [486, 239] on div "Environment configuration Your project might require some environment variables…" at bounding box center [383, 153] width 411 height 276
click at [208, 270] on button "Cancel" at bounding box center [207, 307] width 36 height 17
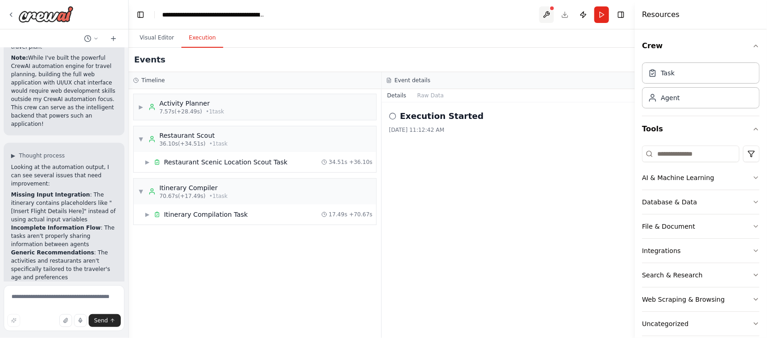
click at [549, 11] on button at bounding box center [546, 14] width 15 height 17
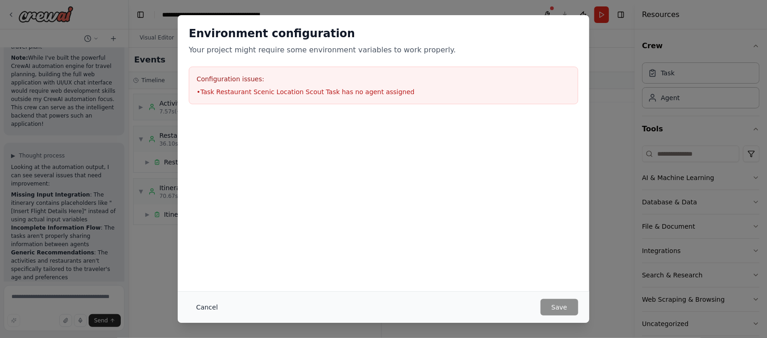
click at [210, 270] on button "Cancel" at bounding box center [207, 307] width 36 height 17
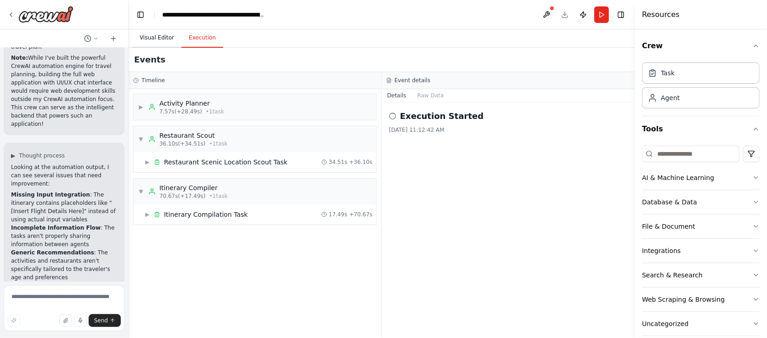
click at [153, 36] on button "Visual Editor" at bounding box center [156, 37] width 49 height 19
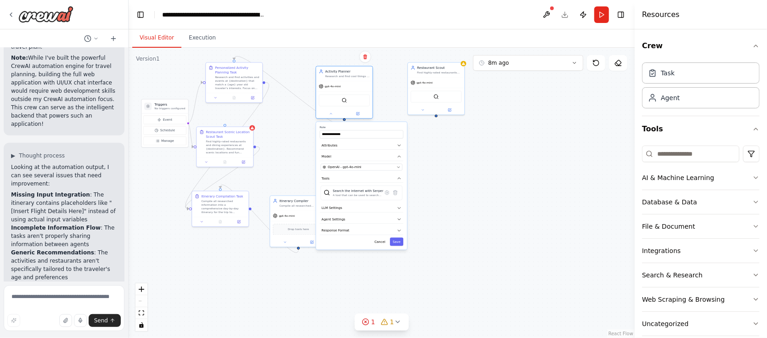
drag, startPoint x: 365, startPoint y: 81, endPoint x: 348, endPoint y: 87, distance: 17.4
click at [348, 87] on div "gpt-4o-mini" at bounding box center [344, 86] width 56 height 10
click at [431, 84] on div "gpt-4o-mini" at bounding box center [421, 81] width 22 height 5
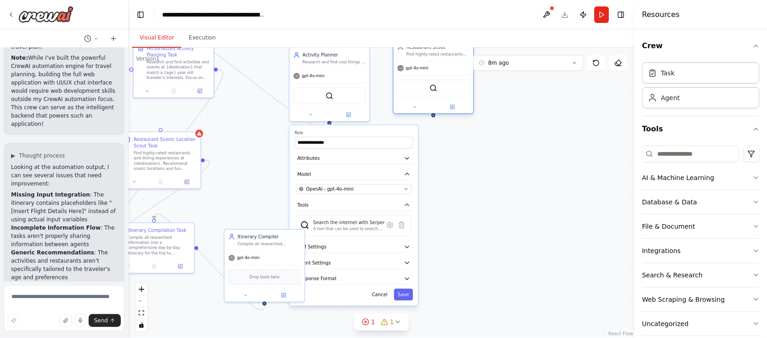
drag, startPoint x: 461, startPoint y: 70, endPoint x: 432, endPoint y: 72, distance: 29.0
click at [432, 72] on div "gpt-4o-mini" at bounding box center [433, 68] width 80 height 14
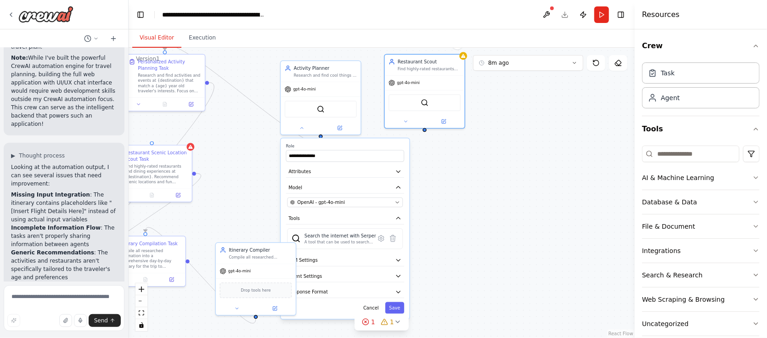
drag, startPoint x: 434, startPoint y: 118, endPoint x: 426, endPoint y: 132, distance: 15.9
click at [426, 132] on div ".deletable-edge-delete-btn { width: 20px; height: 20px; border: 0px solid #ffff…" at bounding box center [382, 193] width 506 height 290
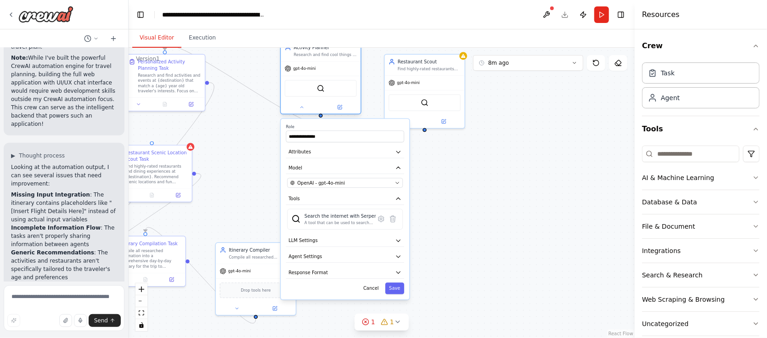
drag, startPoint x: 322, startPoint y: 96, endPoint x: 319, endPoint y: 73, distance: 23.2
click at [319, 73] on div "gpt-4o-mini SerperDevTool" at bounding box center [321, 87] width 80 height 53
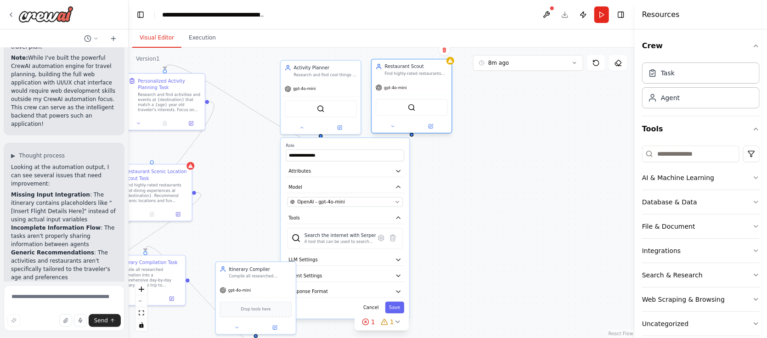
drag, startPoint x: 435, startPoint y: 81, endPoint x: 423, endPoint y: 87, distance: 13.8
click at [423, 87] on div "gpt-4o-mini" at bounding box center [411, 87] width 80 height 14
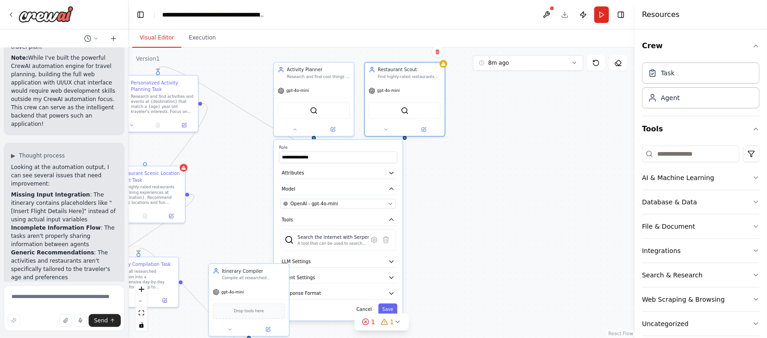
drag, startPoint x: 412, startPoint y: 138, endPoint x: 405, endPoint y: 140, distance: 7.1
click at [405, 140] on div ".deletable-edge-delete-btn { width: 20px; height: 20px; border: 0px solid #ffff…" at bounding box center [382, 193] width 506 height 290
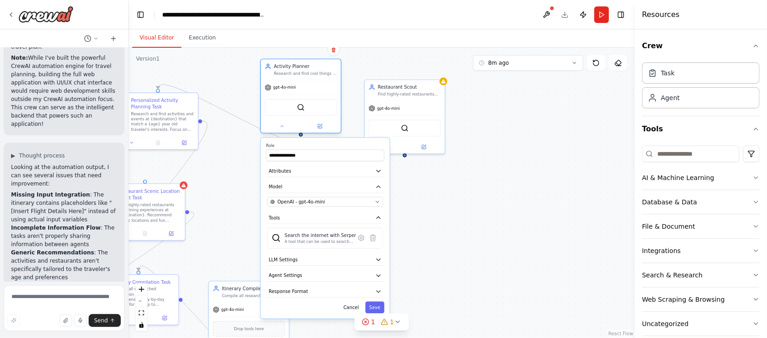
drag, startPoint x: 327, startPoint y: 95, endPoint x: 315, endPoint y: 92, distance: 12.7
click at [315, 92] on div "gpt-4o-mini" at bounding box center [301, 87] width 80 height 14
click at [379, 270] on icon "button" at bounding box center [378, 275] width 6 height 6
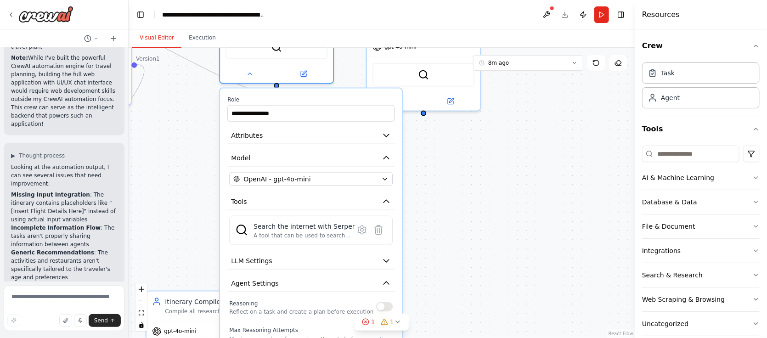
scroll to position [12, 0]
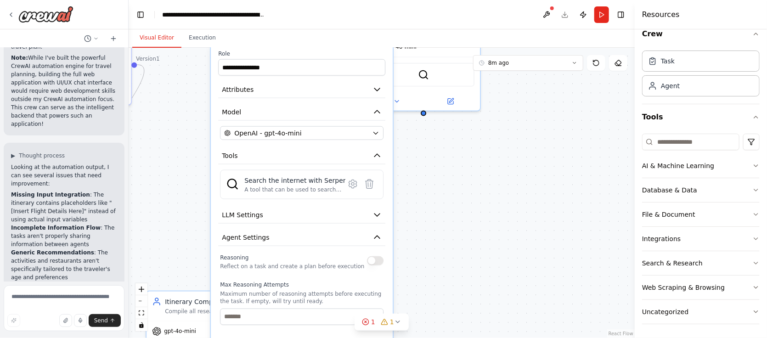
drag, startPoint x: 296, startPoint y: 307, endPoint x: 291, endPoint y: 260, distance: 47.2
click at [291, 263] on p "Reflect on a task and create a plan before execution" at bounding box center [292, 266] width 144 height 7
click at [271, 270] on input "number" at bounding box center [301, 317] width 163 height 17
click at [378, 213] on icon "button" at bounding box center [377, 214] width 6 height 3
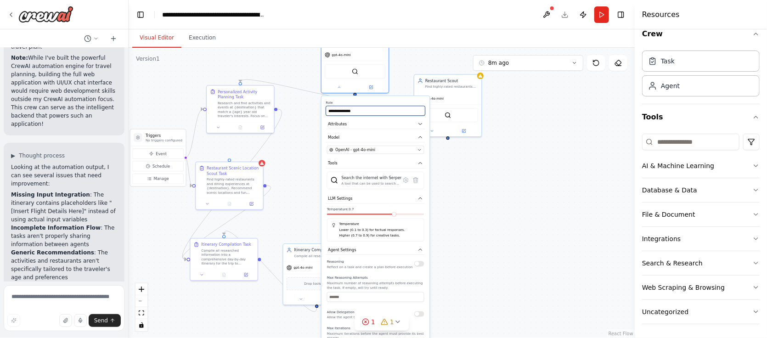
click at [382, 113] on input "**********" at bounding box center [375, 111] width 99 height 10
drag, startPoint x: 465, startPoint y: 105, endPoint x: 500, endPoint y: 102, distance: 35.0
click at [500, 102] on div "SerperDevTool" at bounding box center [480, 108] width 67 height 21
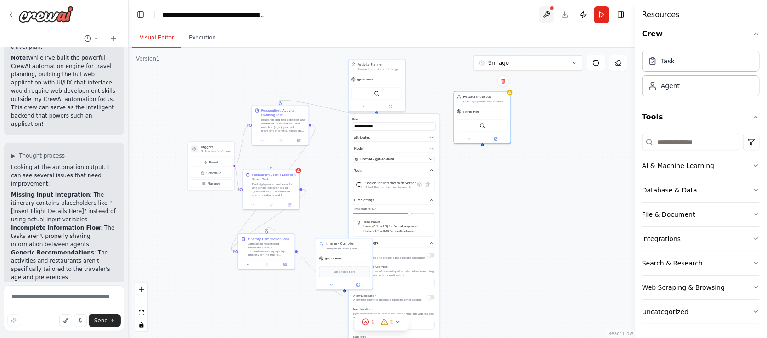
click at [548, 11] on button at bounding box center [546, 14] width 15 height 17
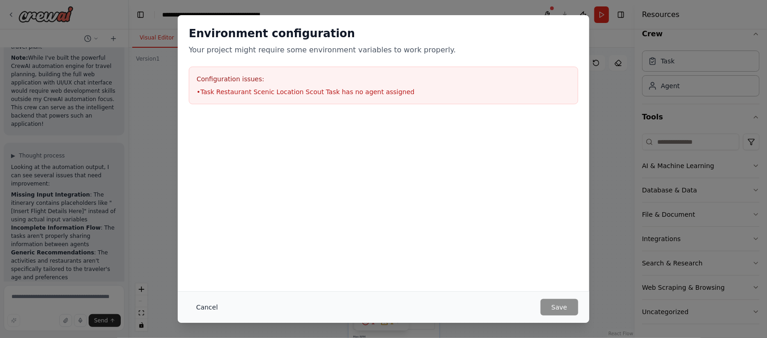
click at [208, 270] on button "Cancel" at bounding box center [207, 307] width 36 height 17
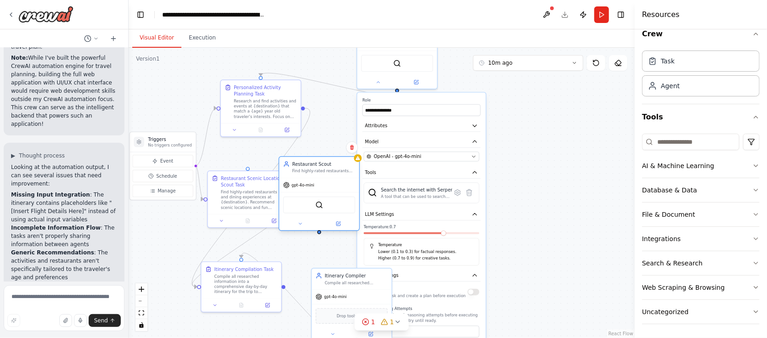
drag, startPoint x: 551, startPoint y: 88, endPoint x: 321, endPoint y: 185, distance: 249.8
click at [321, 185] on div "gpt-4o-mini" at bounding box center [319, 185] width 80 height 14
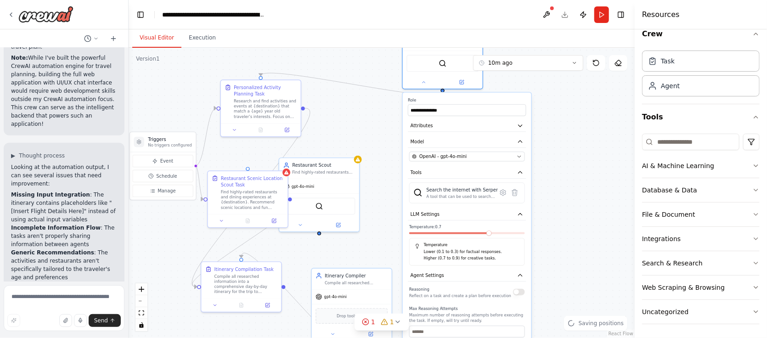
drag, startPoint x: 436, startPoint y: 116, endPoint x: 480, endPoint y: 116, distance: 44.1
click at [480, 116] on div "**********" at bounding box center [467, 297] width 129 height 409
drag, startPoint x: 335, startPoint y: 175, endPoint x: 347, endPoint y: 171, distance: 12.5
click at [347, 171] on div "Restaurant Scout Find highly-rated restaurants and dining experiences at the de…" at bounding box center [332, 167] width 80 height 21
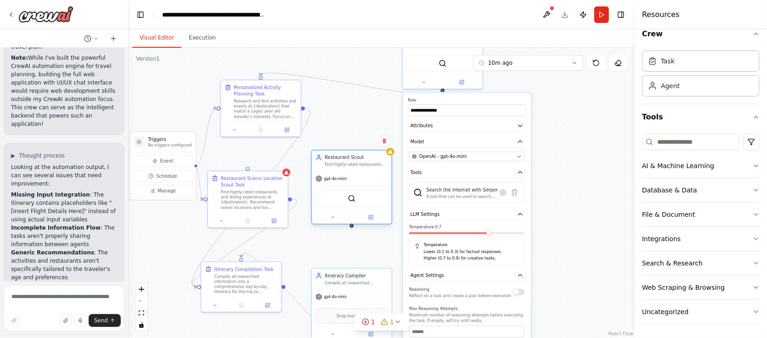
drag, startPoint x: 342, startPoint y: 176, endPoint x: 359, endPoint y: 167, distance: 20.3
click at [359, 167] on div "Restaurant Scout Find highly-rated restaurants and dining experiences at the de…" at bounding box center [352, 160] width 80 height 21
click at [392, 156] on div ".deletable-edge-delete-btn { width: 20px; height: 20px; border: 0px solid #ffff…" at bounding box center [382, 193] width 506 height 290
click at [345, 180] on span "gpt-4o-mini" at bounding box center [335, 178] width 22 height 5
click at [336, 217] on button at bounding box center [332, 217] width 37 height 8
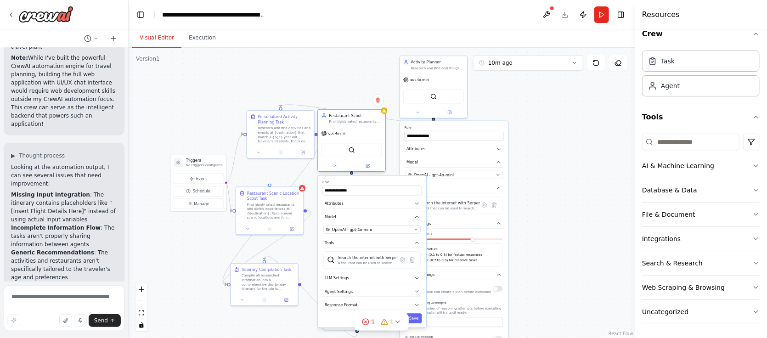
drag, startPoint x: 364, startPoint y: 187, endPoint x: 358, endPoint y: 125, distance: 61.9
click at [358, 125] on div "Restaurant Scout Find highly-rated restaurants and dining experiences at the de…" at bounding box center [351, 118] width 67 height 17
click at [551, 185] on div ".deletable-edge-delete-btn { width: 20px; height: 20px; border: 0px solid #ffff…" at bounding box center [382, 193] width 506 height 290
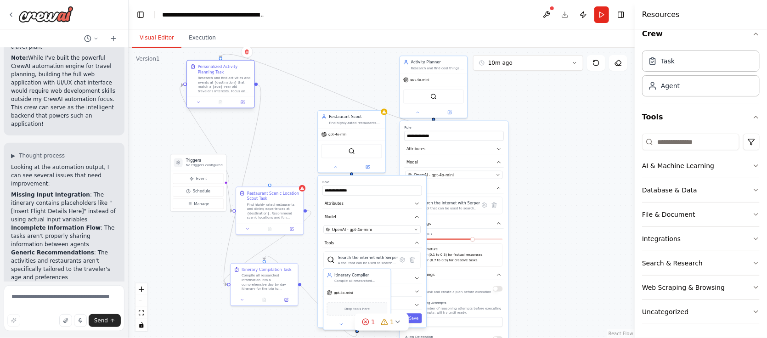
drag, startPoint x: 253, startPoint y: 126, endPoint x: 216, endPoint y: 91, distance: 50.7
click at [216, 91] on div "Research and find activities and events at {destination} that match a {age} yea…" at bounding box center [224, 84] width 53 height 17
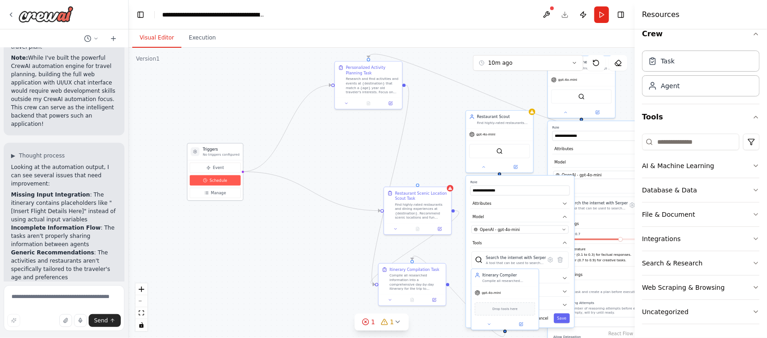
drag, startPoint x: 196, startPoint y: 187, endPoint x: 212, endPoint y: 176, distance: 19.9
click at [212, 176] on button "Schedule" at bounding box center [215, 180] width 51 height 11
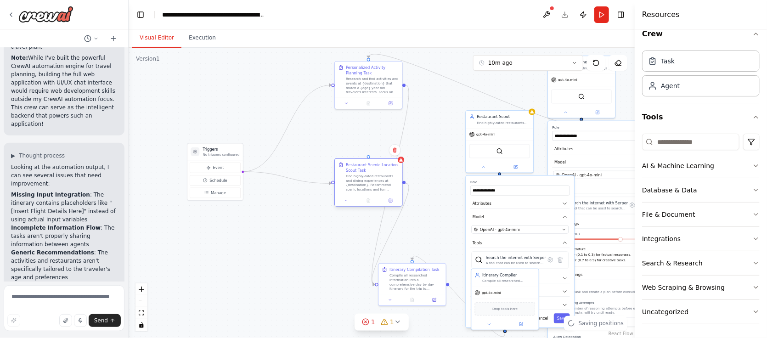
drag, startPoint x: 410, startPoint y: 215, endPoint x: 359, endPoint y: 187, distance: 58.6
click at [359, 187] on div "Find highly-rated restaurants and dining experiences at {destination}. Recommen…" at bounding box center [372, 182] width 53 height 17
drag, startPoint x: 421, startPoint y: 290, endPoint x: 357, endPoint y: 286, distance: 63.5
click at [357, 270] on div "Itinerary Compilation Task Compile all researched information into a comprehens…" at bounding box center [352, 272] width 67 height 31
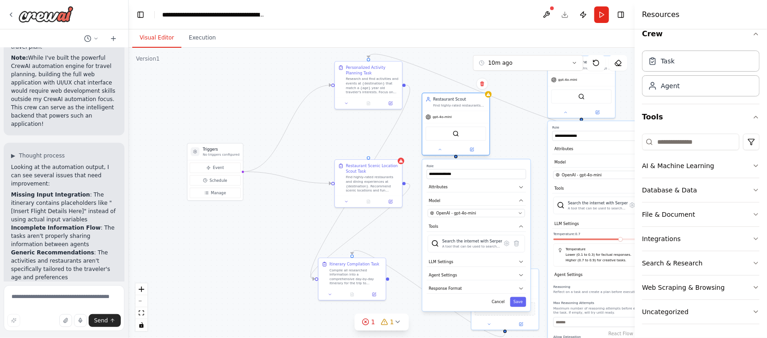
drag, startPoint x: 506, startPoint y: 151, endPoint x: 460, endPoint y: 133, distance: 48.9
click at [460, 133] on div "SerperDevTool" at bounding box center [456, 134] width 61 height 14
drag, startPoint x: 369, startPoint y: 161, endPoint x: 355, endPoint y: 163, distance: 14.0
click at [355, 163] on div "Restaurant Scenic Location Scout Task Find highly-rated restaurants and dining …" at bounding box center [352, 187] width 68 height 48
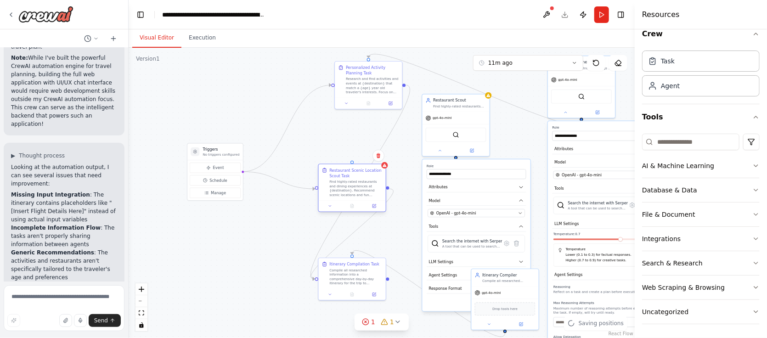
click at [351, 180] on div "Find highly-rated restaurants and dining experiences at {destination}. Recommen…" at bounding box center [355, 188] width 53 height 17
click at [462, 113] on div "gpt-4o-mini" at bounding box center [455, 117] width 67 height 12
click at [523, 188] on icon "button" at bounding box center [521, 188] width 6 height 6
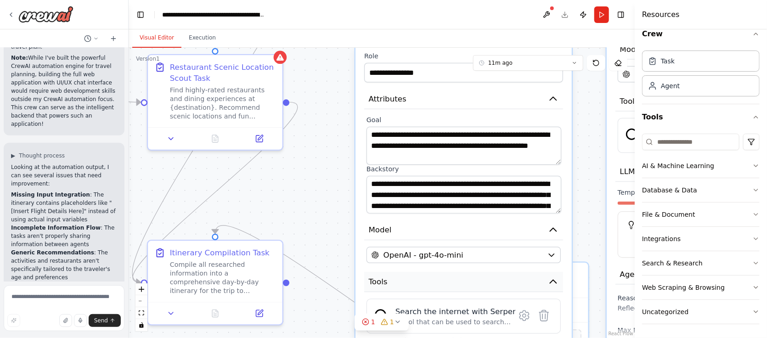
click at [555, 270] on icon "button" at bounding box center [553, 281] width 11 height 11
click at [550, 270] on icon "button" at bounding box center [553, 308] width 6 height 3
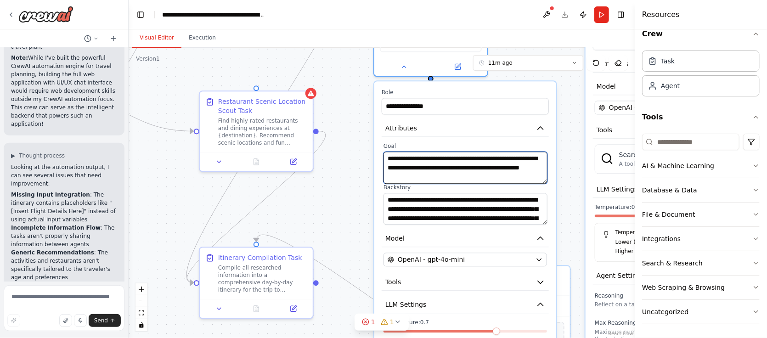
drag, startPoint x: 493, startPoint y: 145, endPoint x: 474, endPoint y: 100, distance: 48.8
click at [474, 100] on div "**********" at bounding box center [465, 266] width 182 height 370
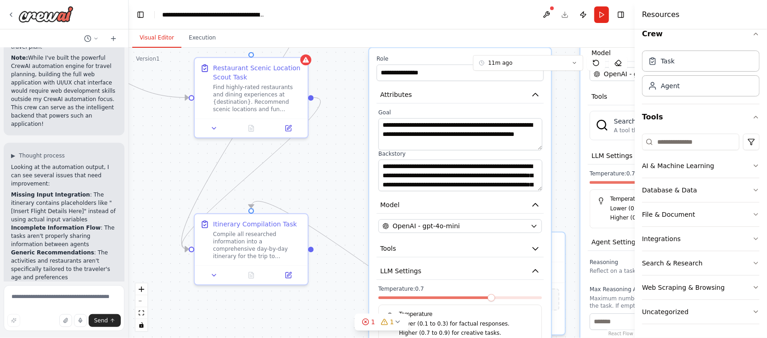
drag, startPoint x: 567, startPoint y: 151, endPoint x: 541, endPoint y: 94, distance: 62.2
click at [555, 88] on div ".deletable-edge-delete-btn { width: 20px; height: 20px; border: 0px solid #ffff…" at bounding box center [382, 193] width 506 height 290
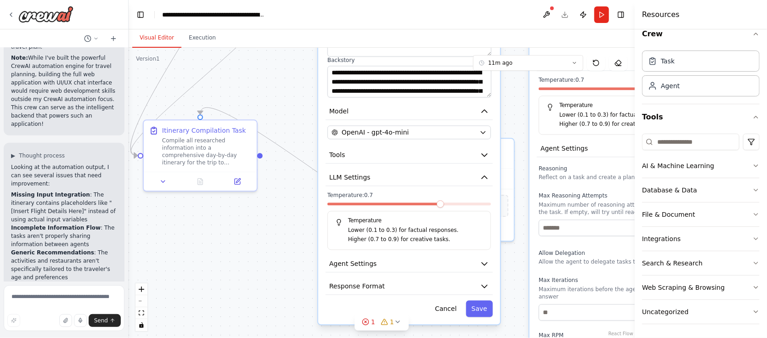
drag, startPoint x: 344, startPoint y: 270, endPoint x: 302, endPoint y: 208, distance: 75.0
click at [302, 208] on div ".deletable-edge-delete-btn { width: 20px; height: 20px; border: 0px solid #ffff…" at bounding box center [382, 193] width 506 height 290
click at [482, 260] on icon "button" at bounding box center [484, 263] width 9 height 9
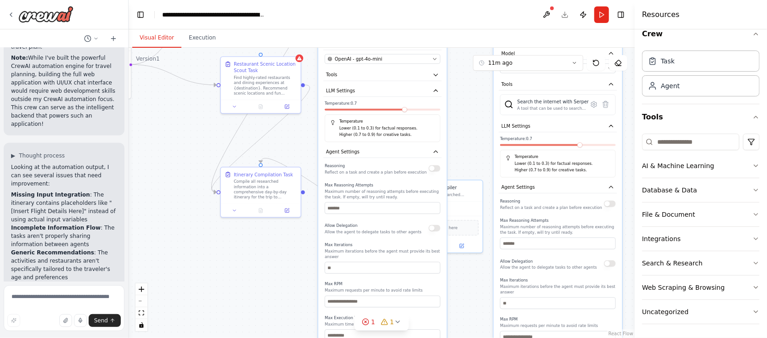
drag, startPoint x: 430, startPoint y: 301, endPoint x: 405, endPoint y: 186, distance: 117.5
click at [405, 186] on label "Max Reasoning Attempts" at bounding box center [383, 185] width 116 height 5
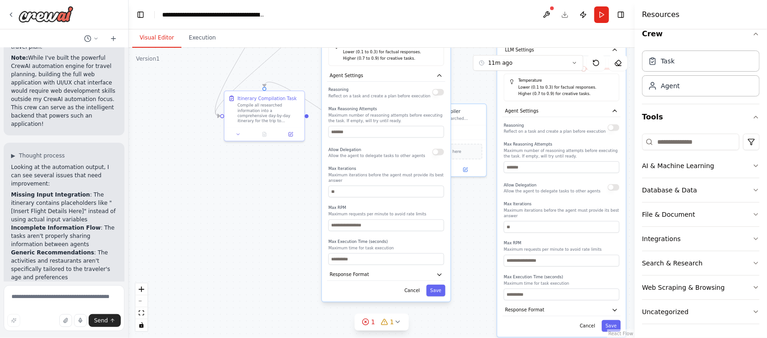
drag, startPoint x: 460, startPoint y: 288, endPoint x: 463, endPoint y: 213, distance: 75.8
click at [463, 213] on div ".deletable-edge-delete-btn { width: 20px; height: 20px; border: 0px solid #ffff…" at bounding box center [382, 193] width 506 height 290
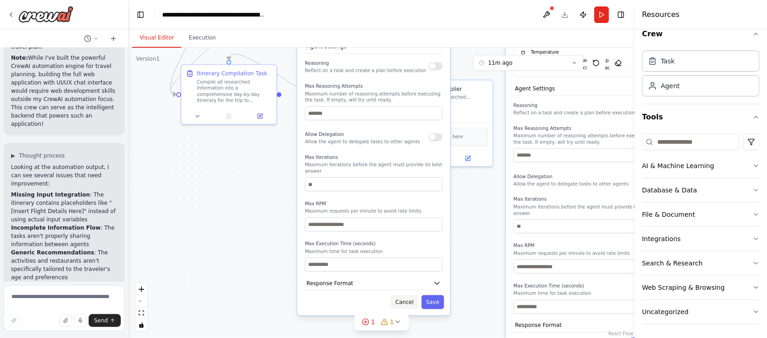
click at [410, 270] on button "Cancel" at bounding box center [405, 302] width 28 height 14
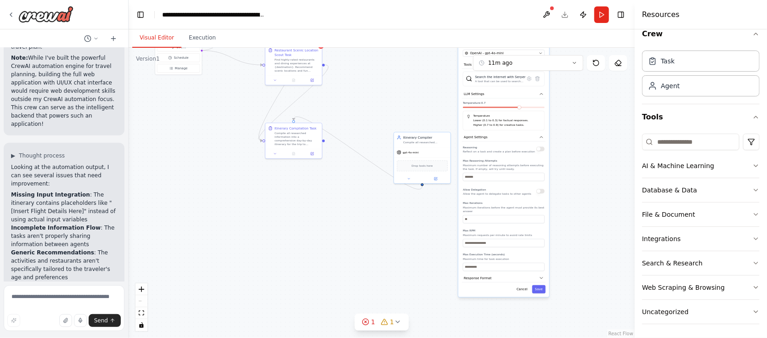
scroll to position [0, 0]
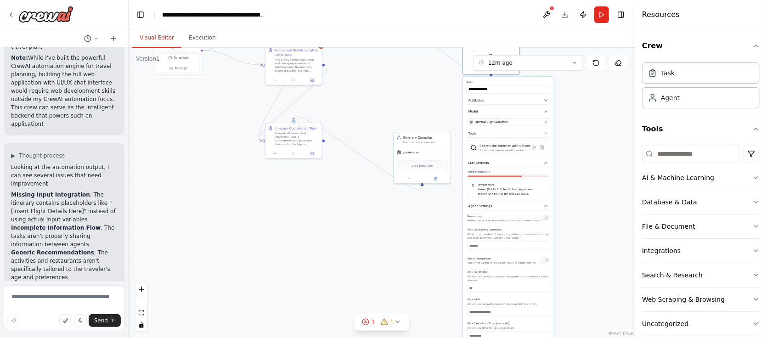
drag, startPoint x: 505, startPoint y: 125, endPoint x: 505, endPoint y: 197, distance: 71.2
click at [505, 197] on div "Temperature Lower (0.1 to 0.3) for factual responses. Higher (0.7 to 0.9) for c…" at bounding box center [508, 190] width 82 height 20
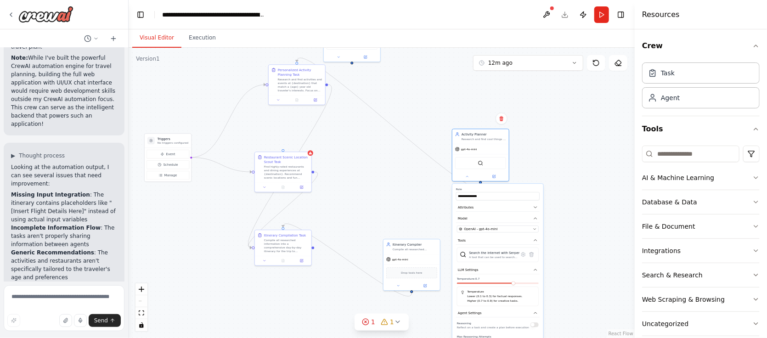
drag, startPoint x: 398, startPoint y: 87, endPoint x: 385, endPoint y: 194, distance: 107.7
click at [387, 194] on div ".deletable-edge-delete-btn { width: 20px; height: 20px; border: 0px solid #ffff…" at bounding box center [382, 193] width 506 height 290
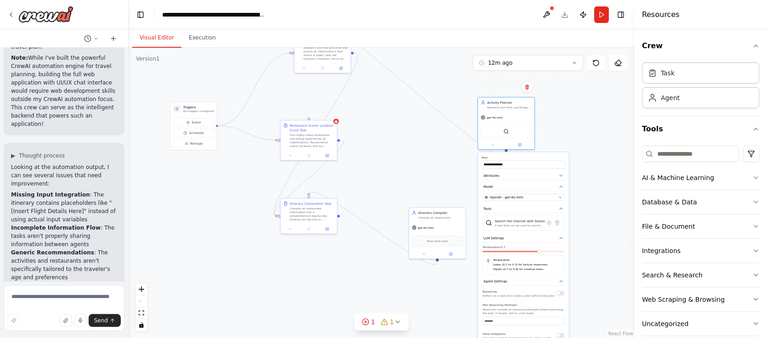
drag, startPoint x: 383, startPoint y: 194, endPoint x: 410, endPoint y: 162, distance: 41.1
click at [410, 162] on div ".deletable-edge-delete-btn { width: 20px; height: 20px; border: 0px solid #ffff…" at bounding box center [382, 193] width 506 height 290
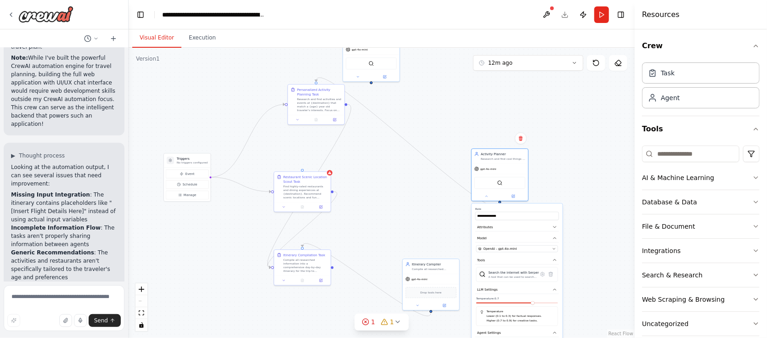
drag, startPoint x: 371, startPoint y: 135, endPoint x: 342, endPoint y: 206, distance: 76.8
click at [343, 206] on div ".deletable-edge-delete-btn { width: 20px; height: 20px; border: 0px solid #ffff…" at bounding box center [382, 193] width 506 height 290
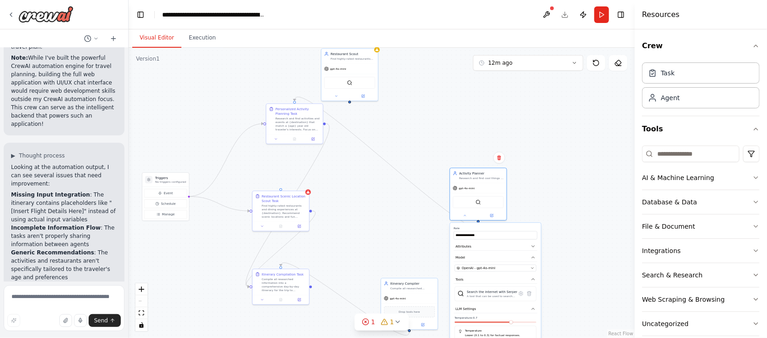
click at [339, 208] on div ".deletable-edge-delete-btn { width: 20px; height: 20px; border: 0px solid #ffff…" at bounding box center [382, 193] width 506 height 290
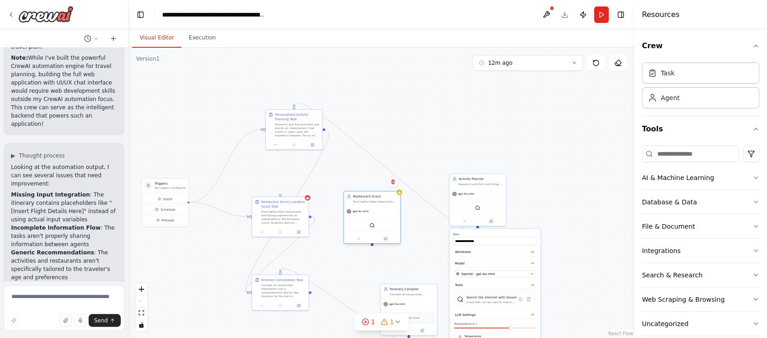
drag, startPoint x: 354, startPoint y: 61, endPoint x: 376, endPoint y: 202, distance: 143.3
click at [376, 202] on div "Find highly-rated restaurants and dining experiences at the destination, and re…" at bounding box center [375, 202] width 45 height 4
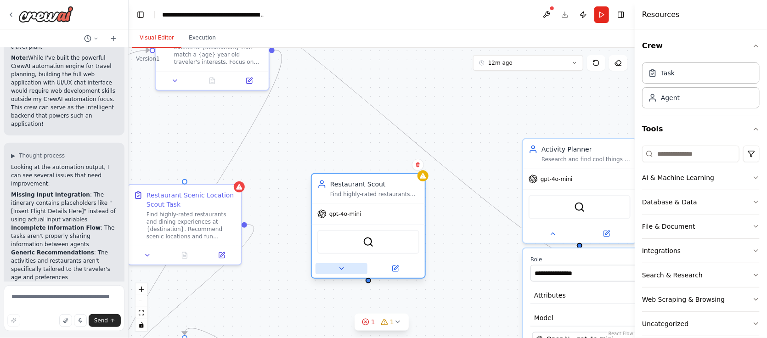
click at [339, 270] on icon at bounding box center [340, 268] width 7 height 7
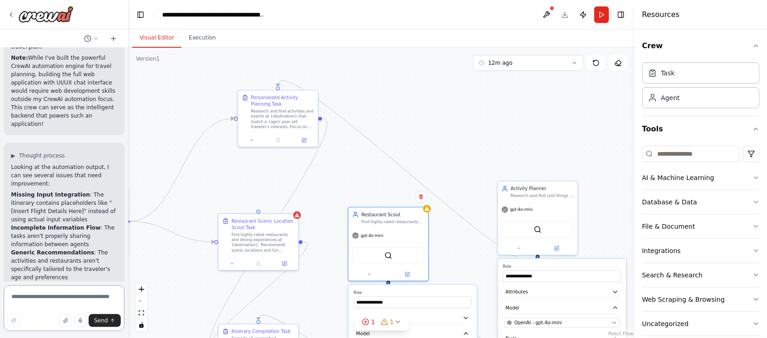
click at [74, 270] on textarea at bounding box center [64, 308] width 121 height 46
type textarea "**********"
click at [108, 270] on button "Send" at bounding box center [105, 320] width 32 height 13
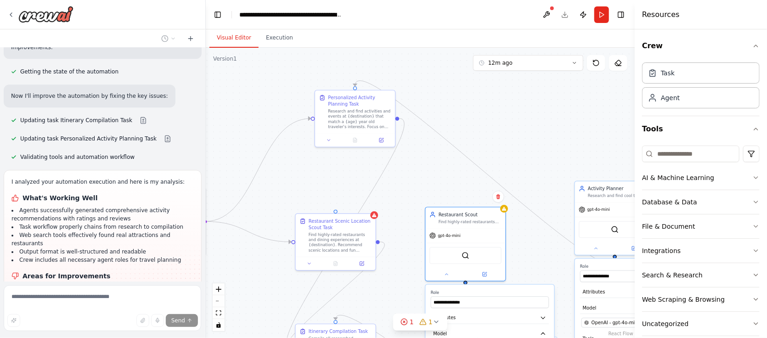
scroll to position [1435, 0]
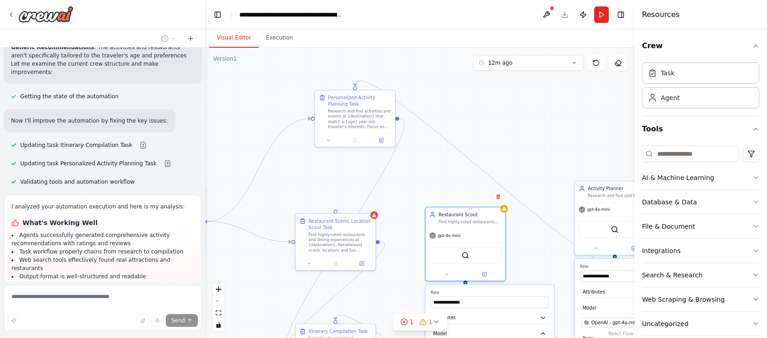
drag, startPoint x: 126, startPoint y: 176, endPoint x: 206, endPoint y: 180, distance: 79.5
click at [206, 180] on div "Build a complete Travel planner web application with UIUX chat interface and ba…" at bounding box center [383, 169] width 767 height 338
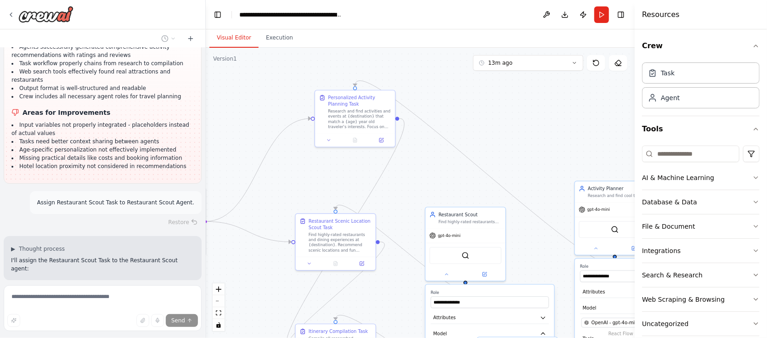
scroll to position [1646, 0]
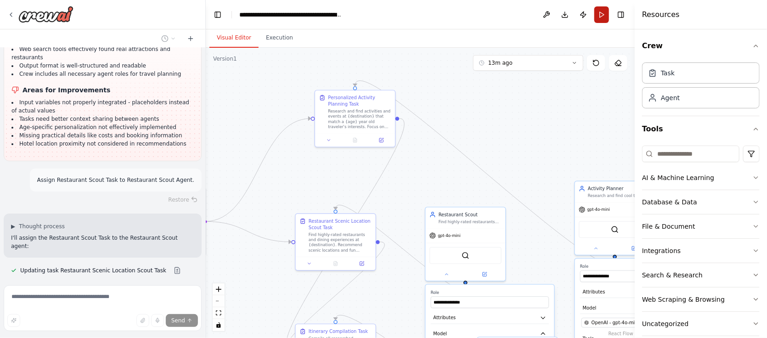
click at [606, 13] on button "Run" at bounding box center [601, 14] width 15 height 17
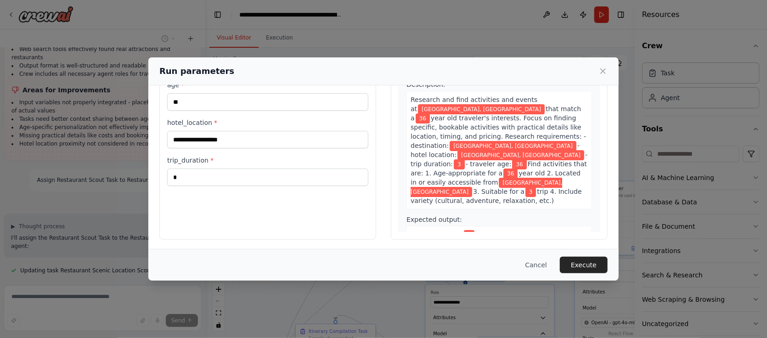
scroll to position [76, 0]
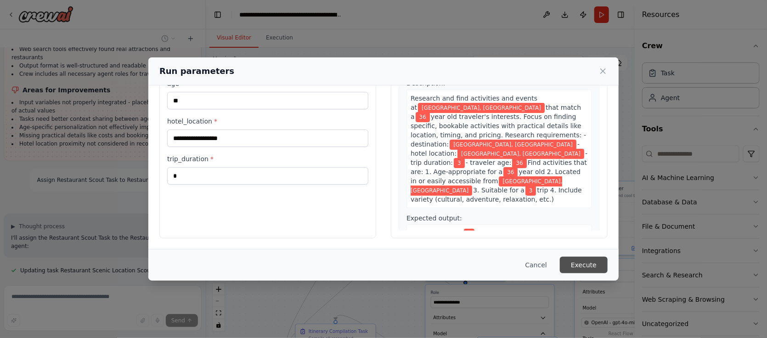
click at [594, 267] on button "Execute" at bounding box center [584, 265] width 48 height 17
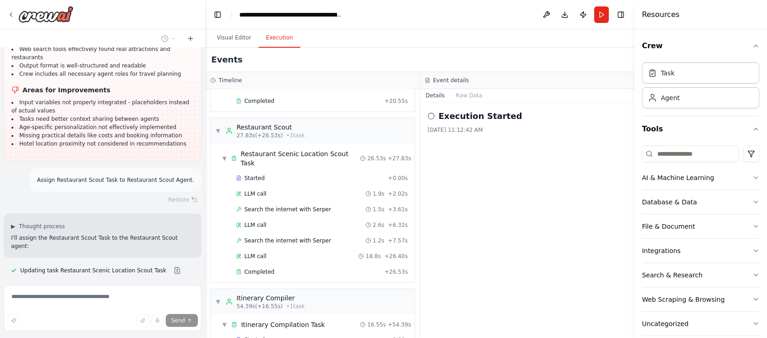
scroll to position [180, 0]
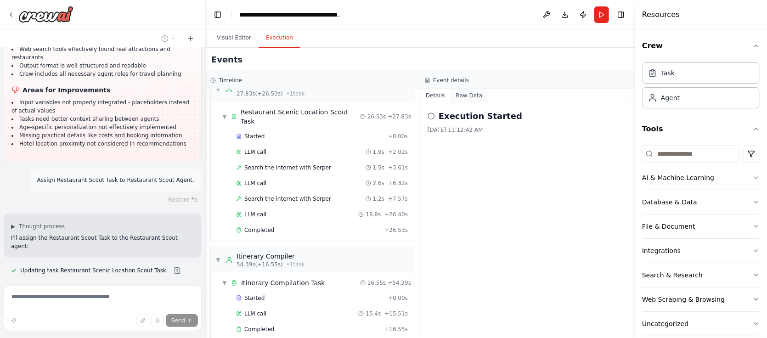
click at [466, 95] on button "Raw Data" at bounding box center [469, 95] width 38 height 13
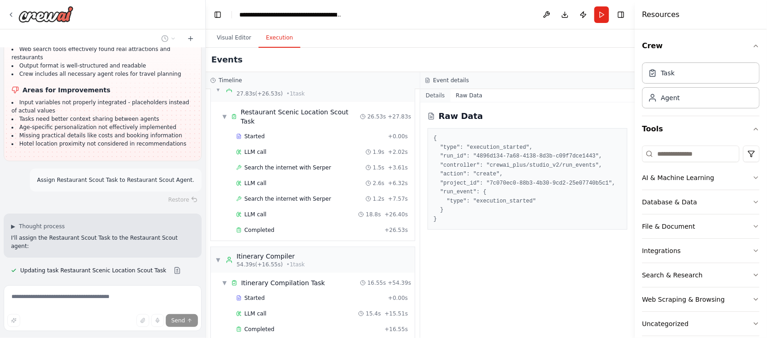
click at [434, 96] on button "Details" at bounding box center [435, 95] width 30 height 13
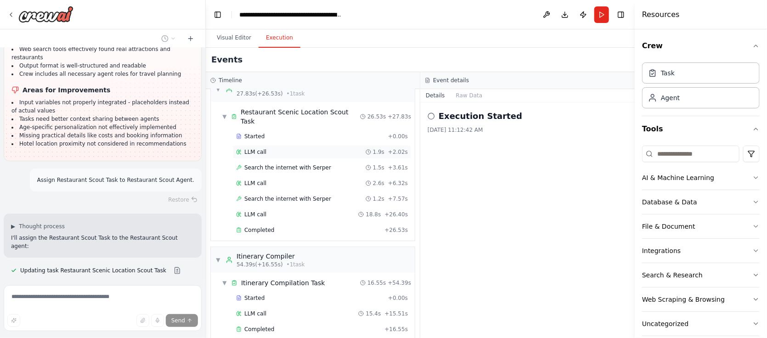
scroll to position [0, 0]
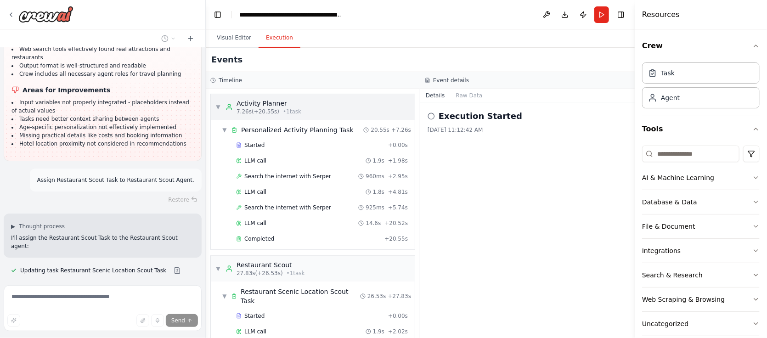
click at [215, 107] on span "▼" at bounding box center [218, 106] width 6 height 7
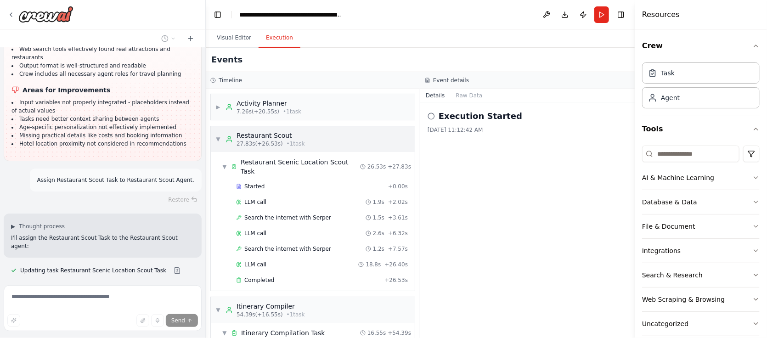
click at [217, 141] on span "▼" at bounding box center [218, 138] width 6 height 7
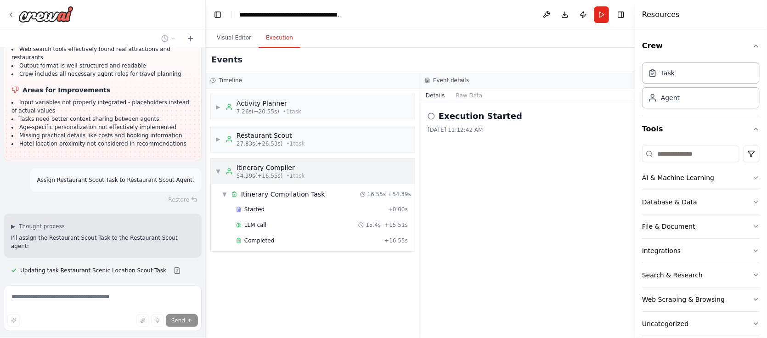
click at [216, 174] on span "▼" at bounding box center [218, 171] width 6 height 7
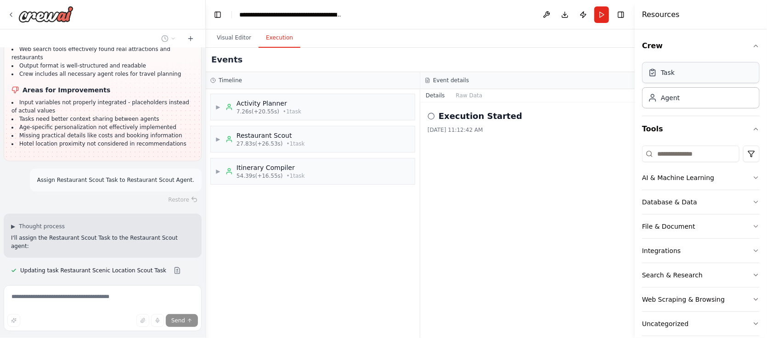
click at [613, 75] on div "Task" at bounding box center [701, 72] width 118 height 21
click at [613, 73] on div "Task" at bounding box center [668, 72] width 14 height 9
click at [613, 104] on div "Agent" at bounding box center [701, 97] width 118 height 21
click at [613, 103] on div "Agent" at bounding box center [701, 97] width 118 height 21
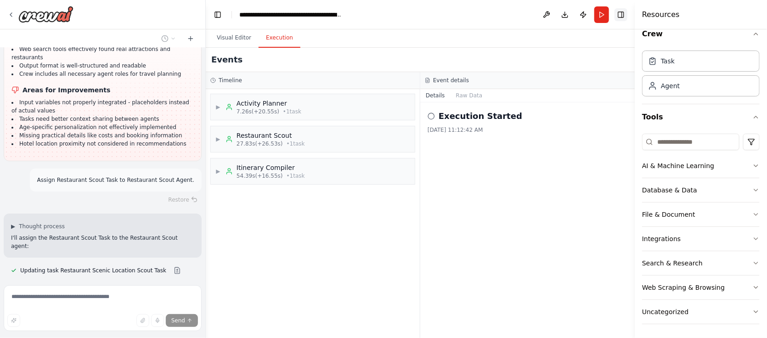
click at [613, 15] on button "Toggle Right Sidebar" at bounding box center [620, 14] width 13 height 13
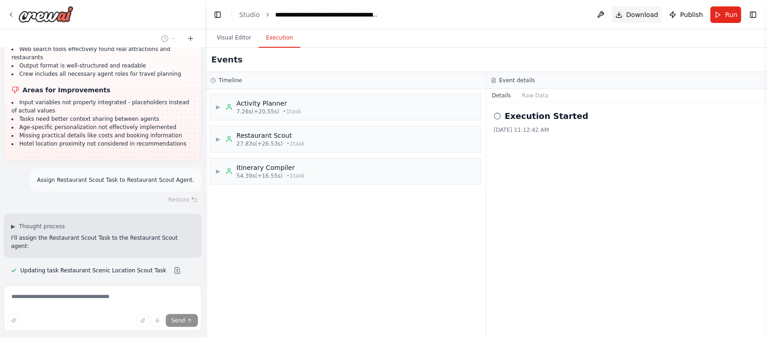
click at [613, 15] on span "Download" at bounding box center [642, 14] width 32 height 9
click at [613, 64] on div "Events" at bounding box center [486, 60] width 561 height 24
click at [613, 13] on span "Publish" at bounding box center [691, 14] width 23 height 9
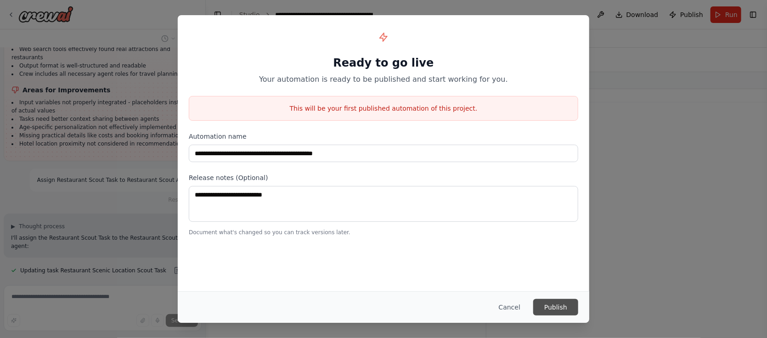
click at [561, 270] on button "Publish" at bounding box center [555, 307] width 45 height 17
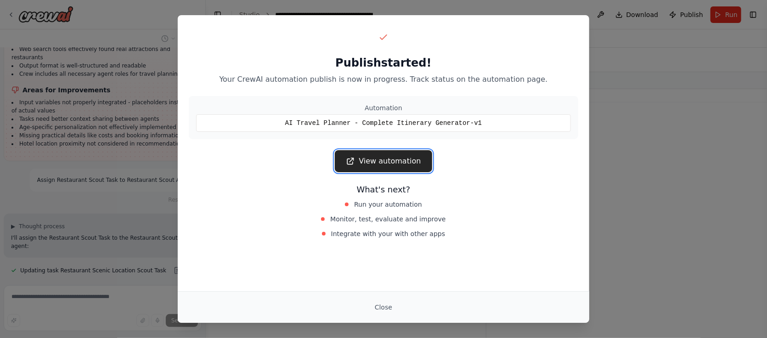
click at [394, 159] on link "View automation" at bounding box center [383, 161] width 97 height 22
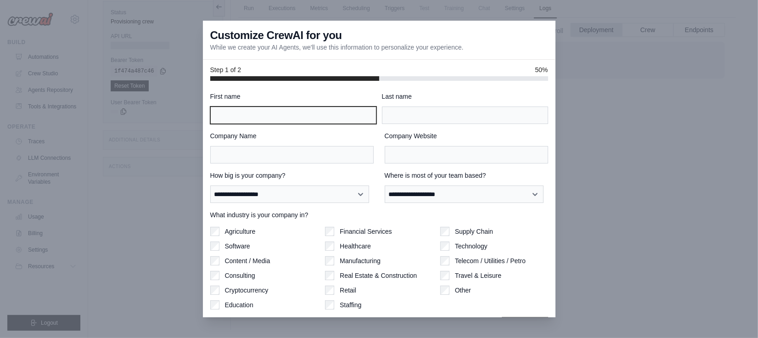
click at [292, 113] on input "First name" at bounding box center [293, 115] width 166 height 17
type input "*"
type input "****"
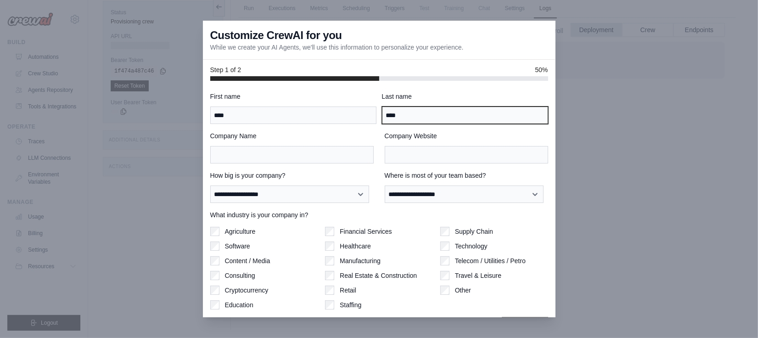
type input "****"
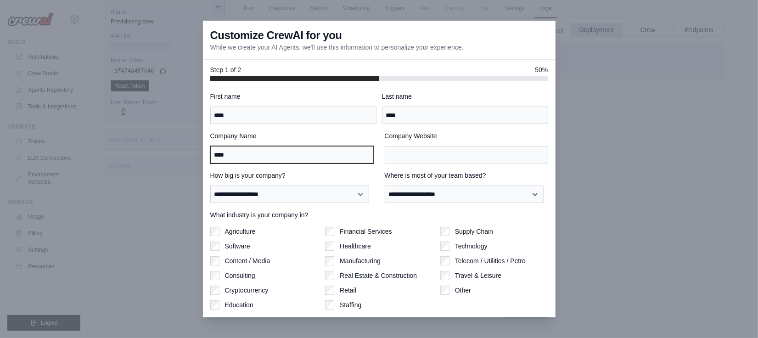
type input "****"
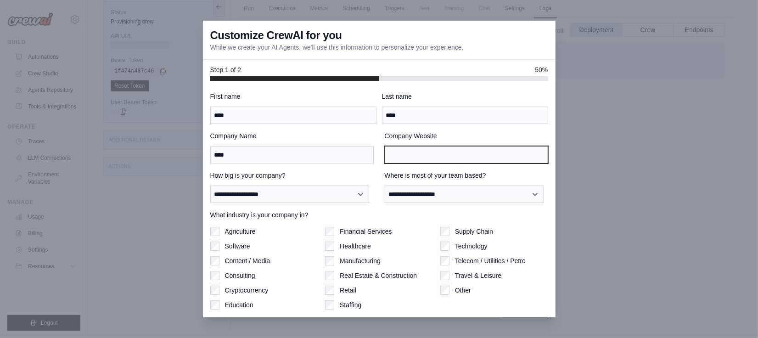
scroll to position [26, 0]
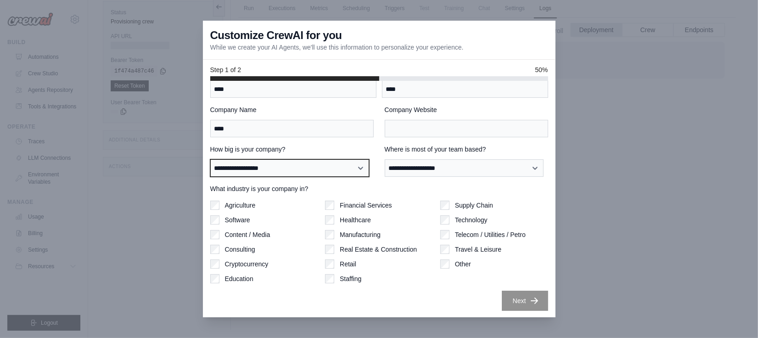
click at [364, 167] on select "**********" at bounding box center [289, 167] width 159 height 17
select select "**********"
click at [210, 159] on select "**********" at bounding box center [289, 167] width 159 height 17
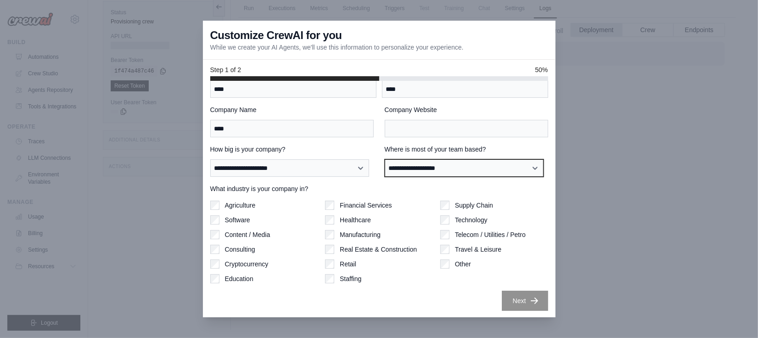
click at [532, 166] on select "**********" at bounding box center [464, 167] width 159 height 17
select select "**********"
click at [385, 159] on select "**********" at bounding box center [464, 167] width 159 height 17
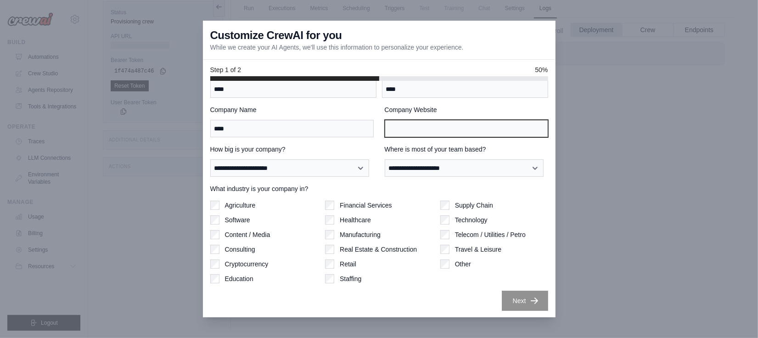
click at [464, 131] on input "Company Website" at bounding box center [466, 128] width 163 height 17
drag, startPoint x: 438, startPoint y: 125, endPoint x: 345, endPoint y: 129, distance: 93.3
click at [345, 129] on div "**********" at bounding box center [379, 121] width 338 height 32
type input "****"
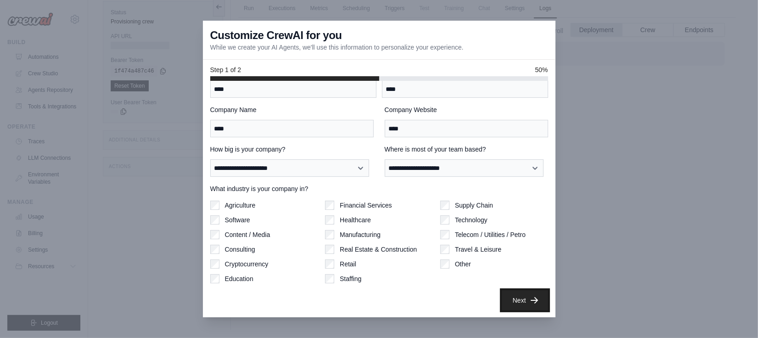
click at [530, 298] on icon "button" at bounding box center [534, 300] width 9 height 9
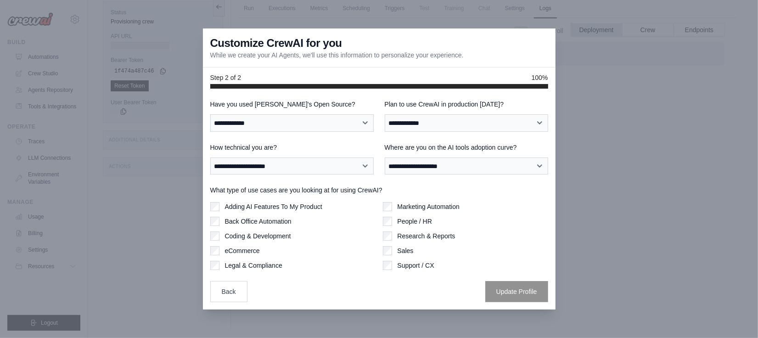
scroll to position [0, 0]
click at [366, 122] on select "**********" at bounding box center [291, 122] width 163 height 17
select select "**********"
click at [210, 114] on select "**********" at bounding box center [291, 122] width 163 height 17
click at [537, 121] on select "**********" at bounding box center [466, 122] width 163 height 17
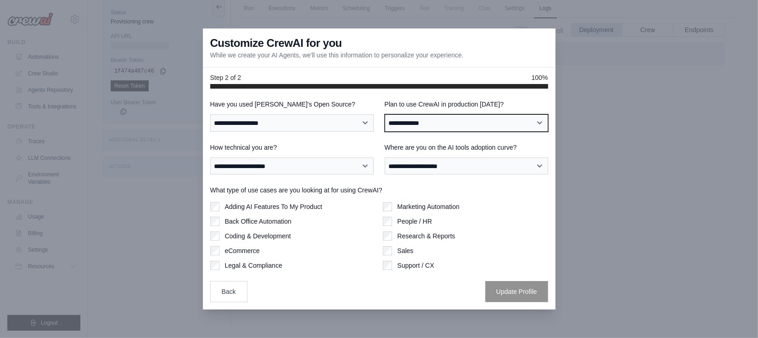
select select "****"
click at [385, 114] on select "**********" at bounding box center [466, 122] width 163 height 17
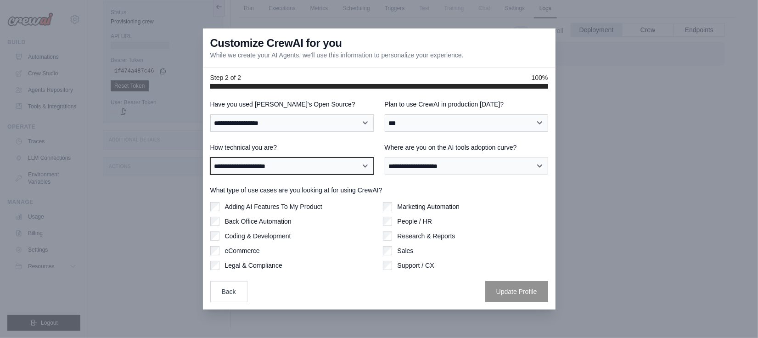
click at [366, 166] on select "**********" at bounding box center [291, 165] width 163 height 17
select select "**********"
click at [210, 157] on select "**********" at bounding box center [291, 165] width 163 height 17
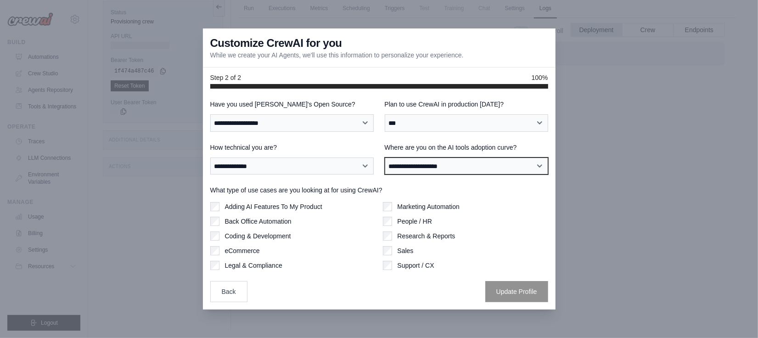
click at [539, 164] on select "**********" at bounding box center [466, 165] width 163 height 17
select select "**********"
click at [385, 157] on select "**********" at bounding box center [466, 165] width 163 height 17
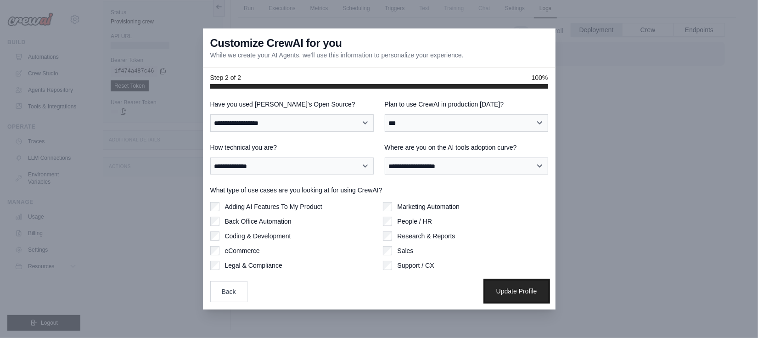
click at [530, 294] on button "Update Profile" at bounding box center [516, 291] width 63 height 21
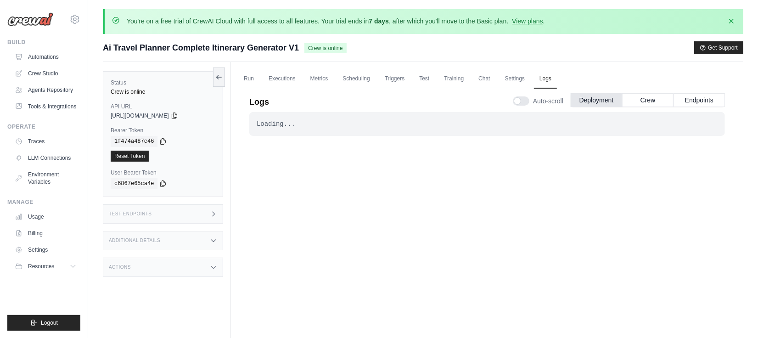
drag, startPoint x: 110, startPoint y: 112, endPoint x: 197, endPoint y: 118, distance: 86.5
click at [197, 118] on div "[URL][DOMAIN_NAME]" at bounding box center [163, 115] width 105 height 7
click at [214, 215] on icon at bounding box center [213, 213] width 7 height 7
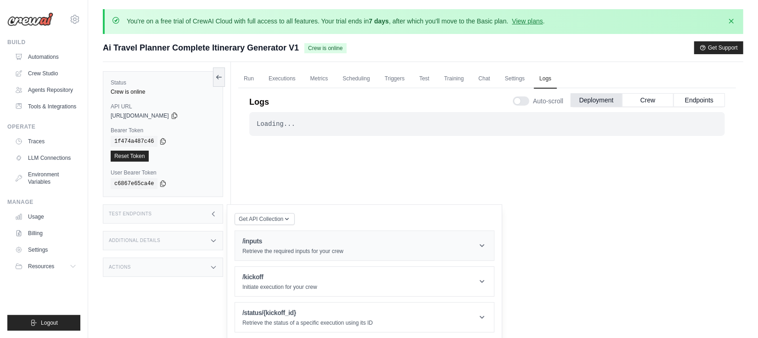
scroll to position [57, 0]
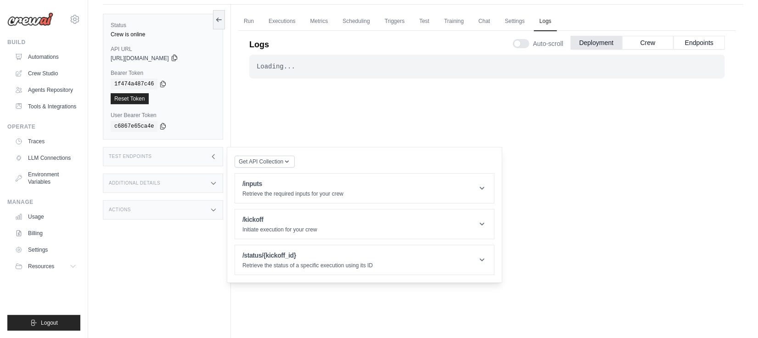
click at [177, 55] on icon at bounding box center [174, 58] width 5 height 6
click at [482, 190] on icon at bounding box center [481, 188] width 9 height 9
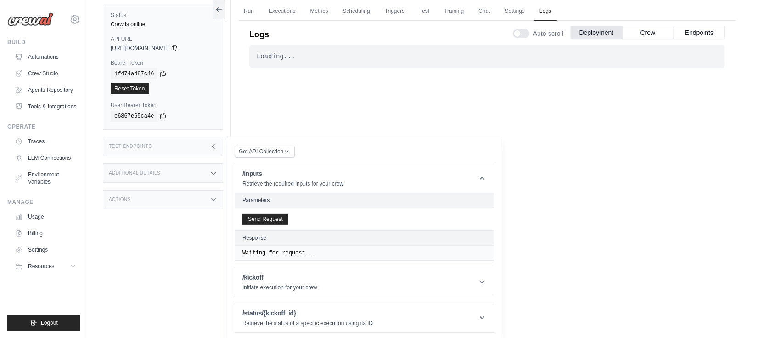
scroll to position [70, 0]
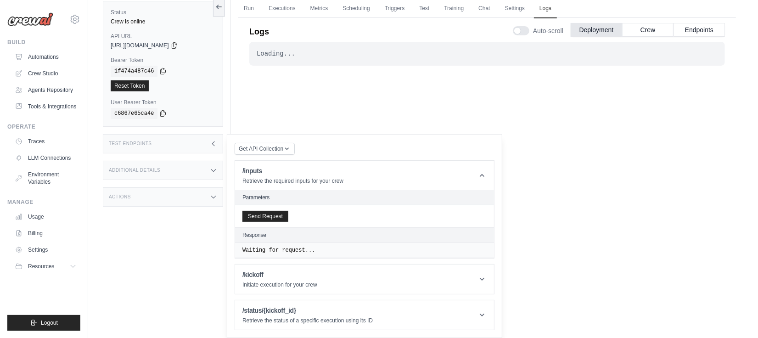
click at [259, 196] on h2 "Parameters" at bounding box center [364, 197] width 244 height 7
click at [274, 219] on button "Send Request" at bounding box center [265, 215] width 46 height 11
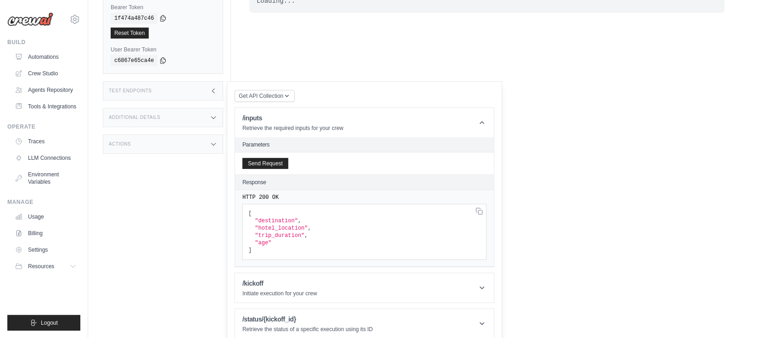
scroll to position [130, 0]
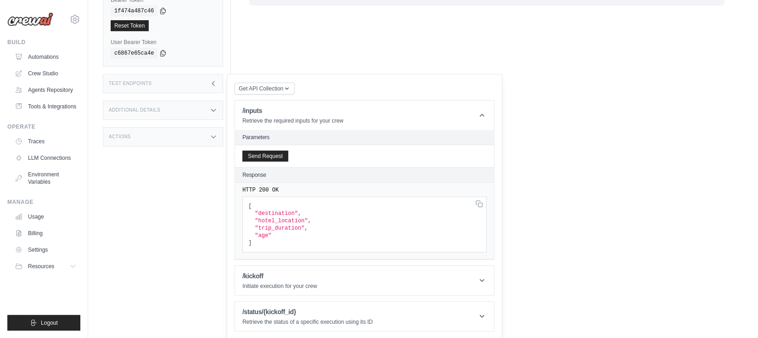
click at [260, 137] on h2 "Parameters" at bounding box center [364, 137] width 244 height 7
click at [272, 137] on h2 "Parameters" at bounding box center [364, 137] width 244 height 7
drag, startPoint x: 257, startPoint y: 209, endPoint x: 288, endPoint y: 211, distance: 30.8
click at [288, 211] on span ""destination"" at bounding box center [276, 213] width 43 height 6
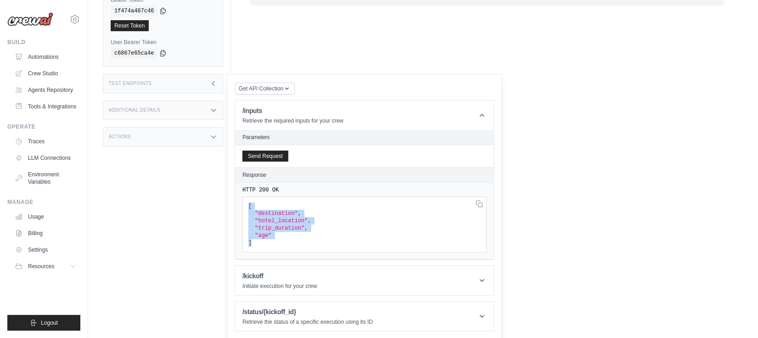
drag, startPoint x: 248, startPoint y: 205, endPoint x: 309, endPoint y: 250, distance: 75.1
click at [309, 250] on pre "[ "destination" , "hotel_location" , "trip_duration" , "age" ]" at bounding box center [364, 225] width 244 height 56
copy code "[ "destination" , "hotel_location" , "trip_duration" , "age" ]"
click at [483, 279] on icon at bounding box center [482, 280] width 5 height 3
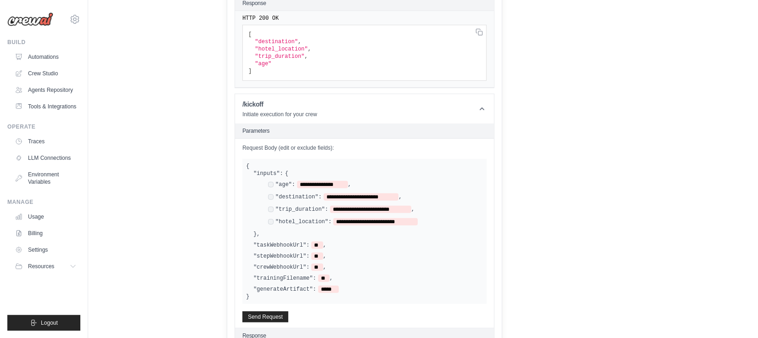
scroll to position [303, 0]
click at [327, 185] on span "**********" at bounding box center [322, 183] width 51 height 7
drag, startPoint x: 324, startPoint y: 195, endPoint x: 390, endPoint y: 197, distance: 66.2
click at [390, 197] on span "**********" at bounding box center [361, 196] width 75 height 7
drag, startPoint x: 331, startPoint y: 208, endPoint x: 401, endPoint y: 209, distance: 69.8
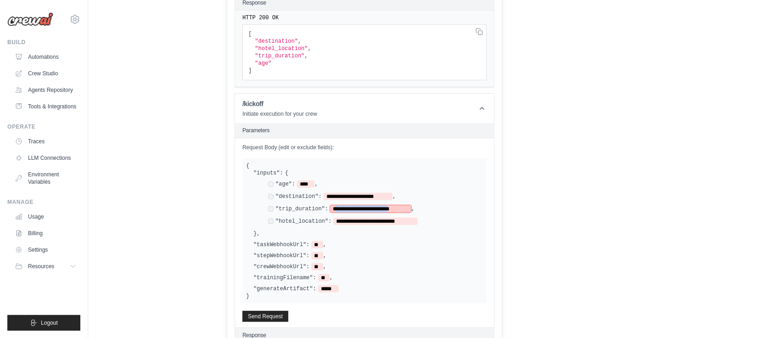
click at [401, 209] on span "**********" at bounding box center [370, 208] width 81 height 7
drag, startPoint x: 334, startPoint y: 218, endPoint x: 407, endPoint y: 218, distance: 72.5
click at [407, 218] on span "**********" at bounding box center [375, 221] width 84 height 7
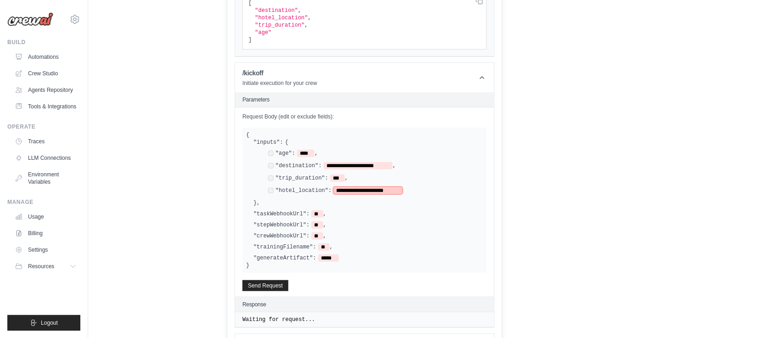
scroll to position [363, 0]
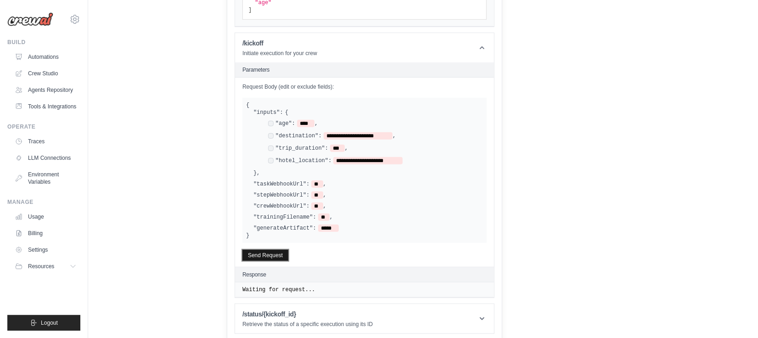
click at [276, 250] on button "Send Request" at bounding box center [265, 255] width 46 height 11
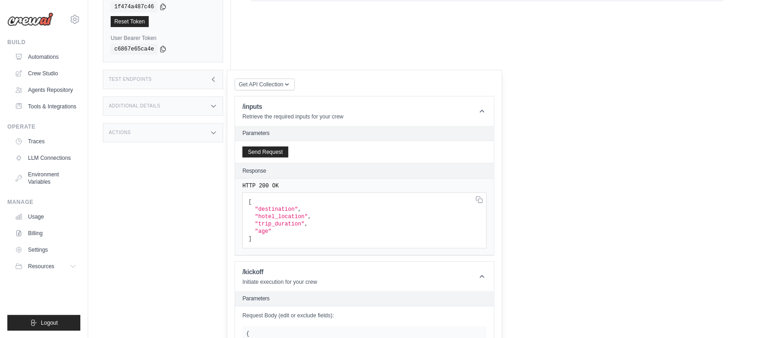
scroll to position [116, 0]
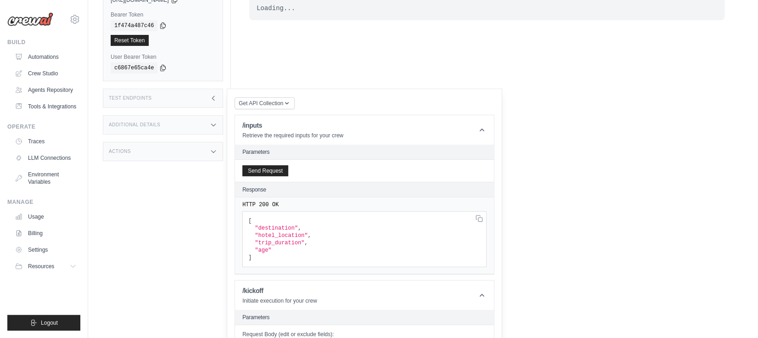
click at [214, 126] on icon at bounding box center [213, 124] width 7 height 7
click at [214, 209] on icon at bounding box center [213, 205] width 7 height 7
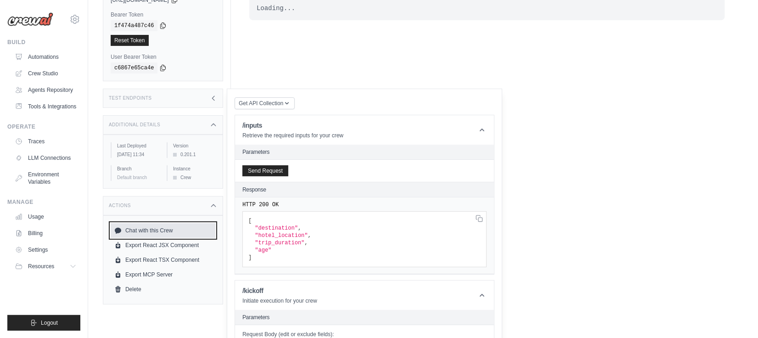
click at [169, 236] on link "Chat with this Crew" at bounding box center [163, 230] width 105 height 15
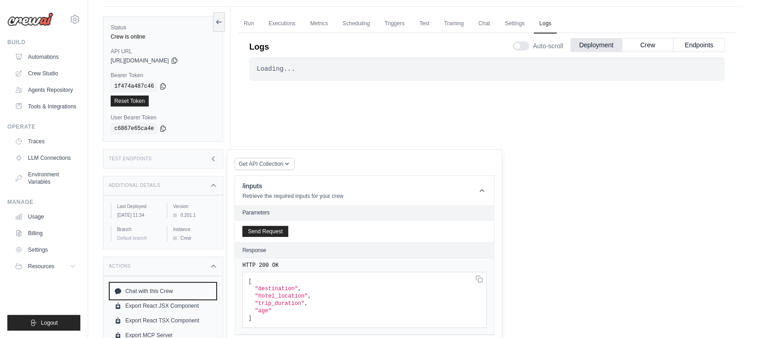
scroll to position [0, 0]
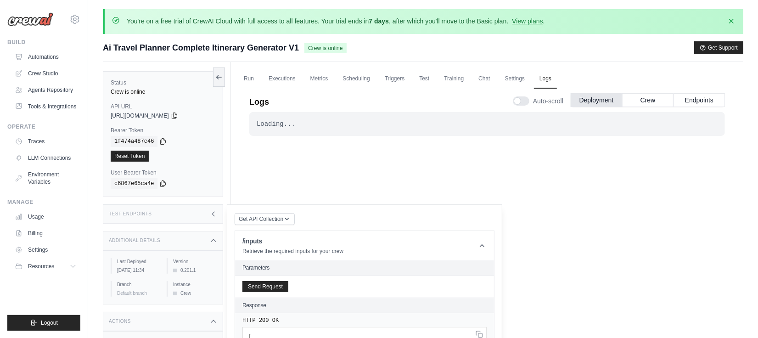
click at [292, 124] on div "Loading..." at bounding box center [487, 123] width 461 height 9
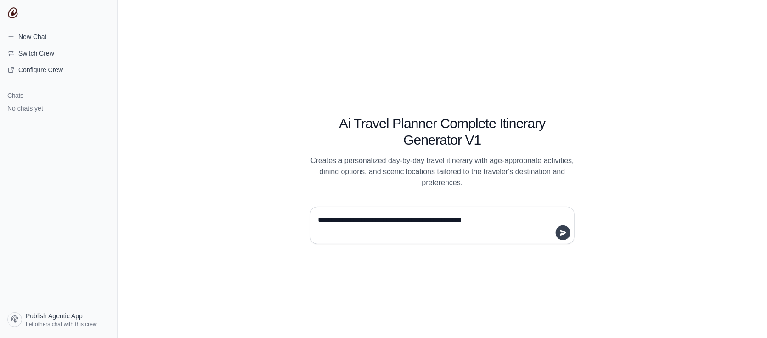
type textarea "**********"
click at [562, 230] on icon "submit" at bounding box center [563, 233] width 6 height 6
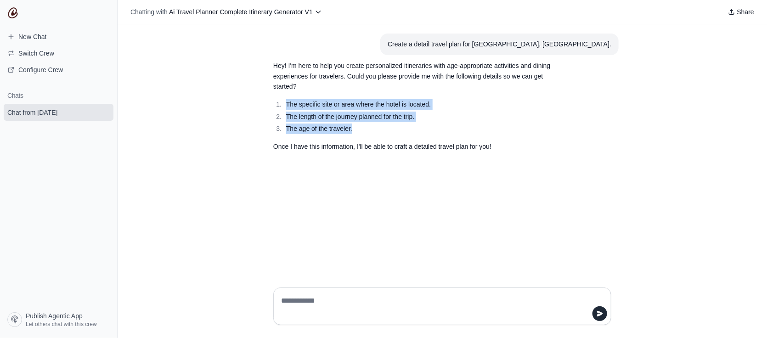
drag, startPoint x: 287, startPoint y: 103, endPoint x: 369, endPoint y: 132, distance: 86.7
click at [369, 132] on ol "The specific site or area where the hotel is located. The length of the journey…" at bounding box center [420, 116] width 294 height 35
copy ol "The specific site or area where the hotel is located. The length of the journey…"
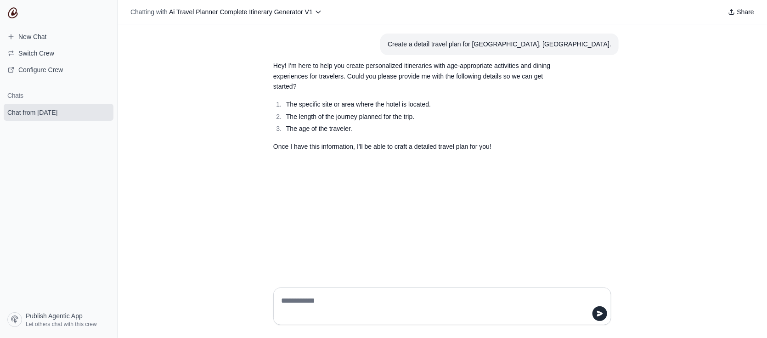
click at [345, 301] on textarea at bounding box center [439, 306] width 320 height 26
type textarea "**********"
click at [603, 313] on button "submit" at bounding box center [599, 313] width 15 height 15
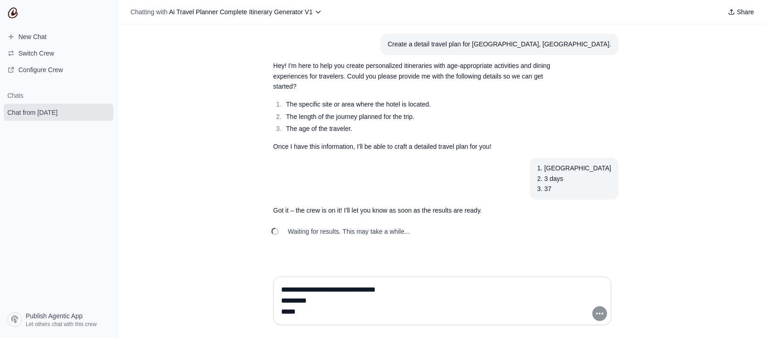
click at [370, 228] on span "Waiting for results. This may take a while..." at bounding box center [349, 231] width 122 height 9
